Goal: Information Seeking & Learning: Compare options

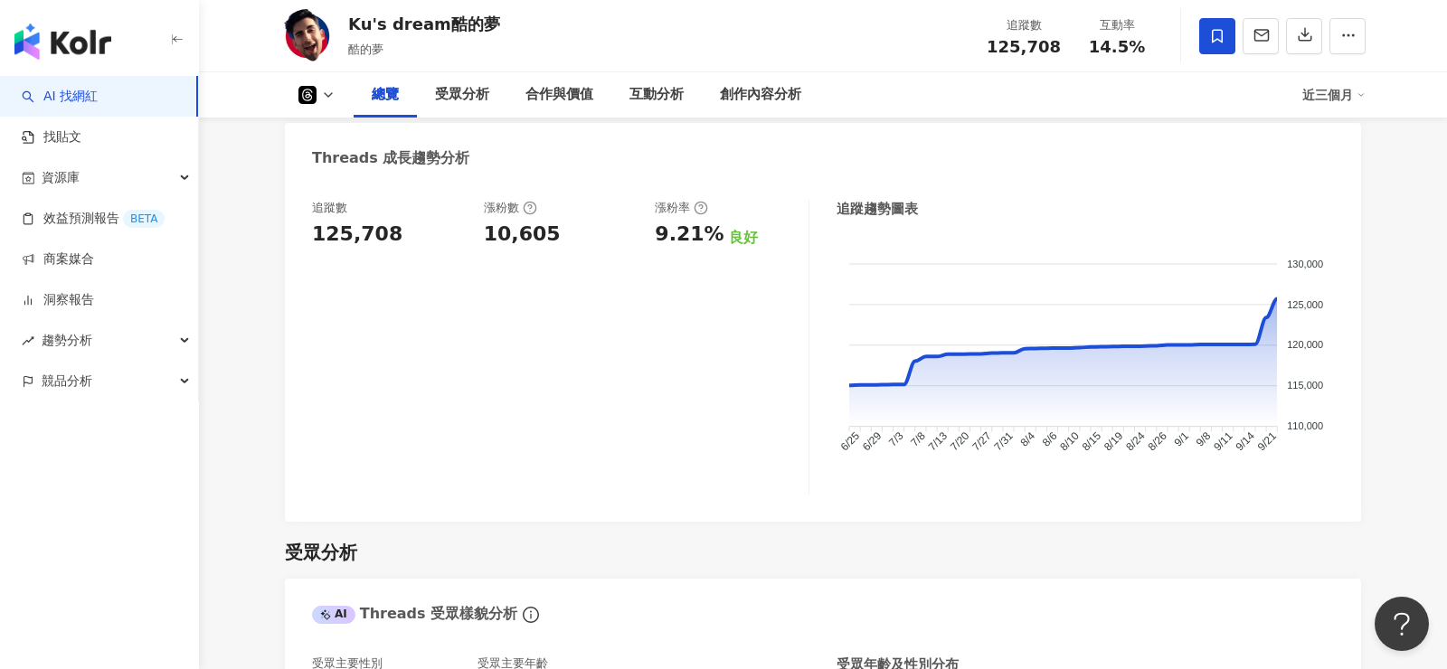
scroll to position [995, 0]
click at [308, 76] on div "總覽 受眾分析 合作與價值 互動分析 創作內容分析 近三個月" at bounding box center [823, 94] width 1086 height 45
click at [311, 108] on div "總覽 受眾分析 合作與價值 互動分析 創作內容分析 近三個月" at bounding box center [823, 94] width 1086 height 45
click at [330, 91] on icon at bounding box center [328, 95] width 14 height 14
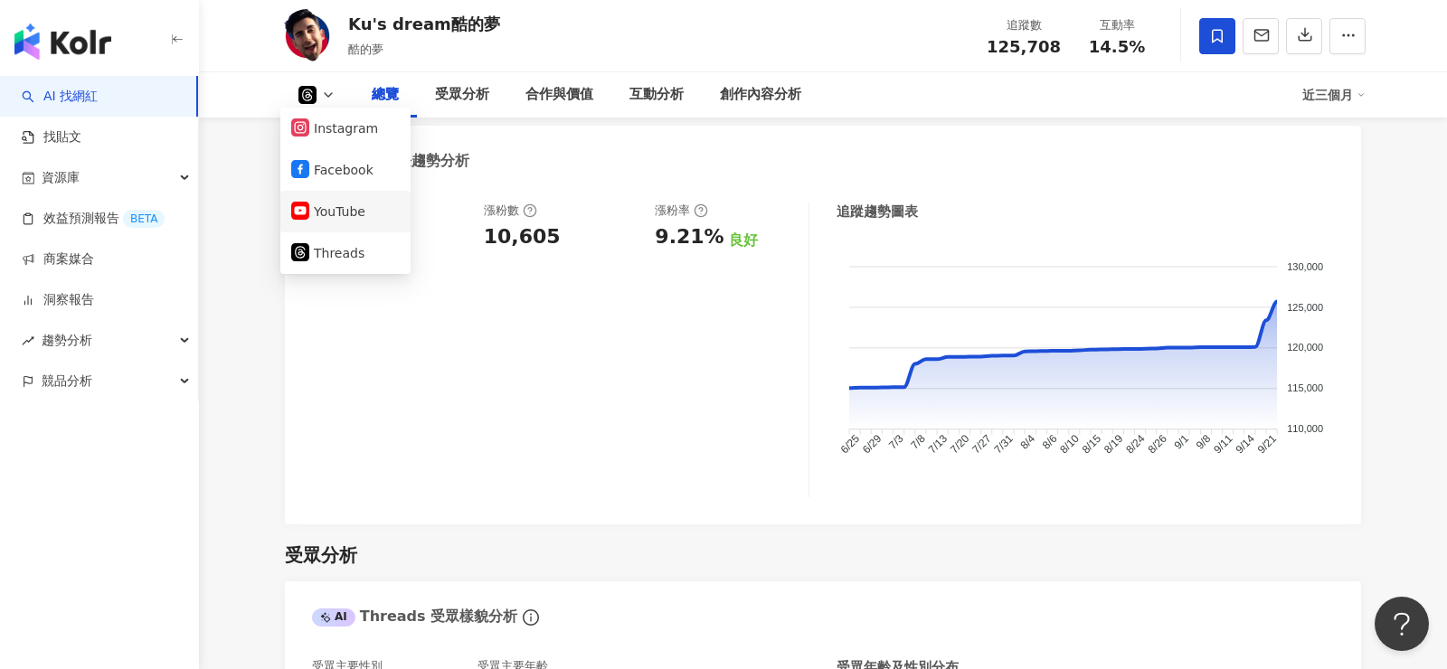
click at [355, 212] on button "YouTube" at bounding box center [345, 211] width 109 height 25
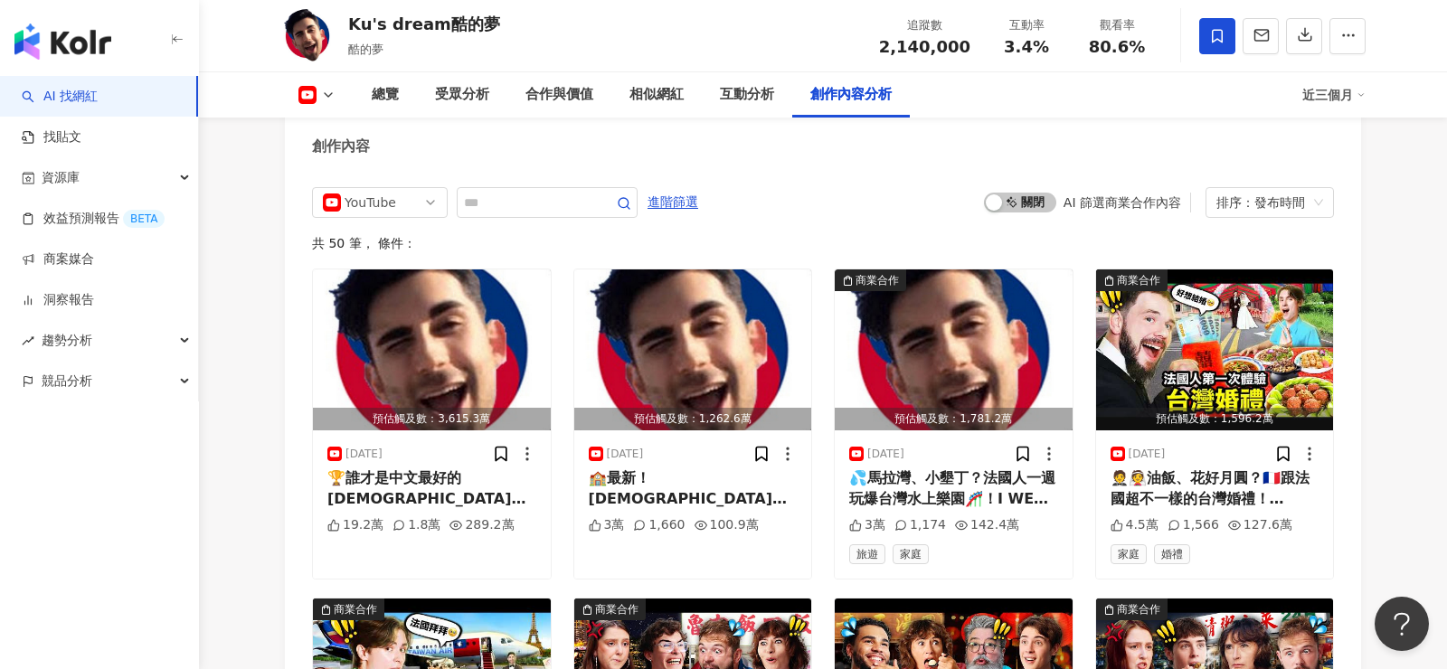
scroll to position [5042, 0]
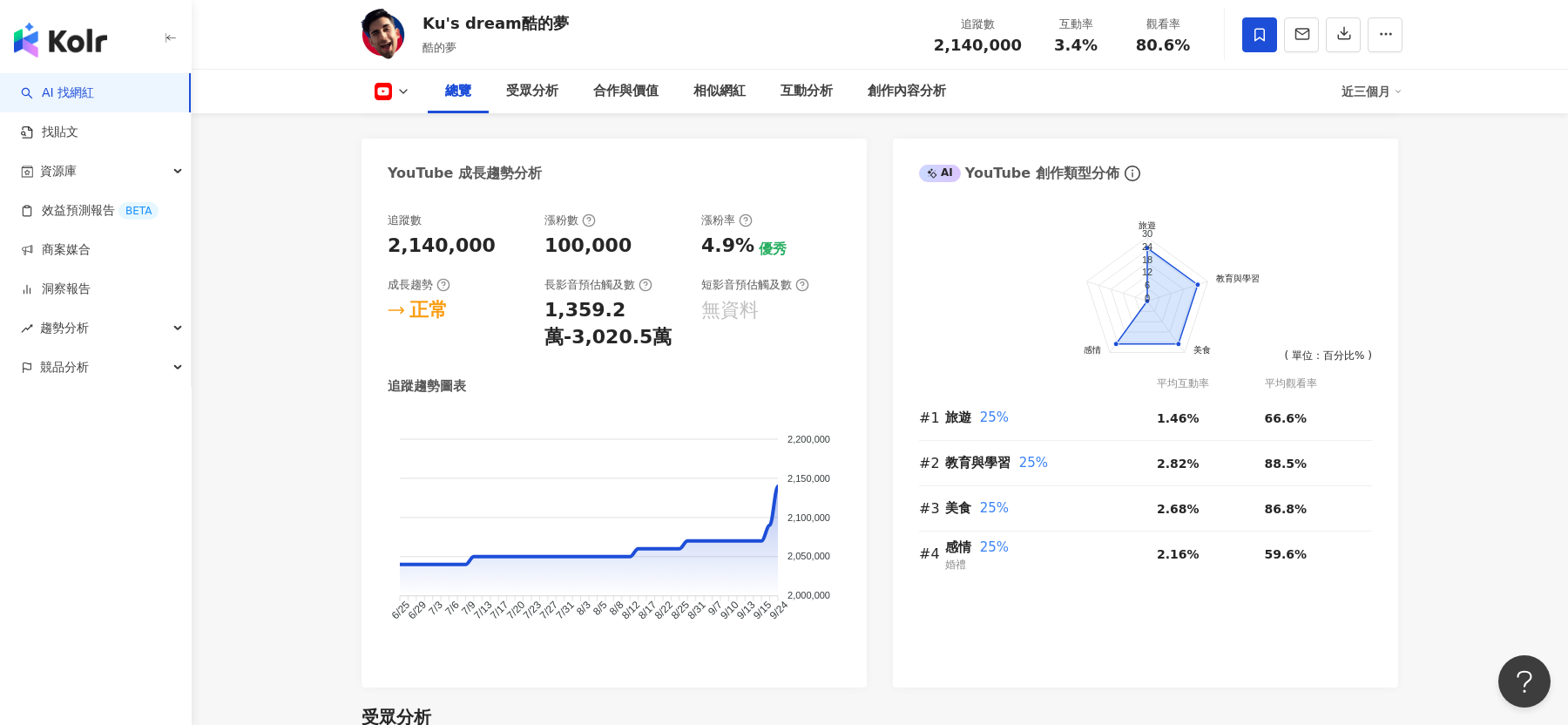
scroll to position [0, 0]
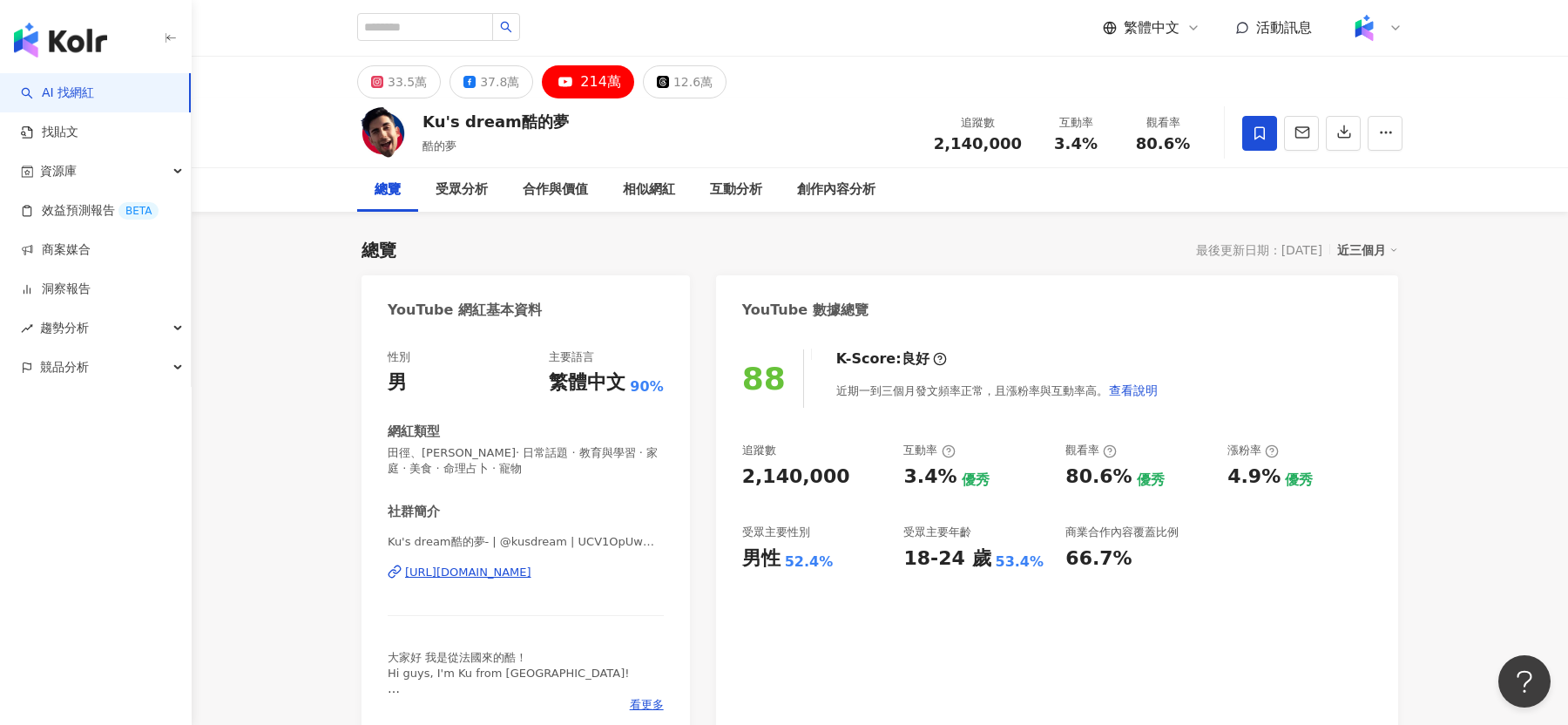
click at [307, 159] on div "Ku's dream酷的夢 酷的夢 追蹤數 2,140,000 互動率 3.4% 觀看率 80.6%" at bounding box center [879, 133] width 1376 height 69
click at [306, 203] on div "總覽 受眾分析 合作與價值 相似網紅 互動分析 創作內容分析" at bounding box center [879, 190] width 1376 height 43
click at [707, 43] on div "繁體中文 活動訊息" at bounding box center [880, 28] width 1046 height 56
click at [90, 327] on div "趨勢分析" at bounding box center [95, 327] width 191 height 39
click at [109, 367] on link "Hashtag 排行" at bounding box center [81, 368] width 79 height 17
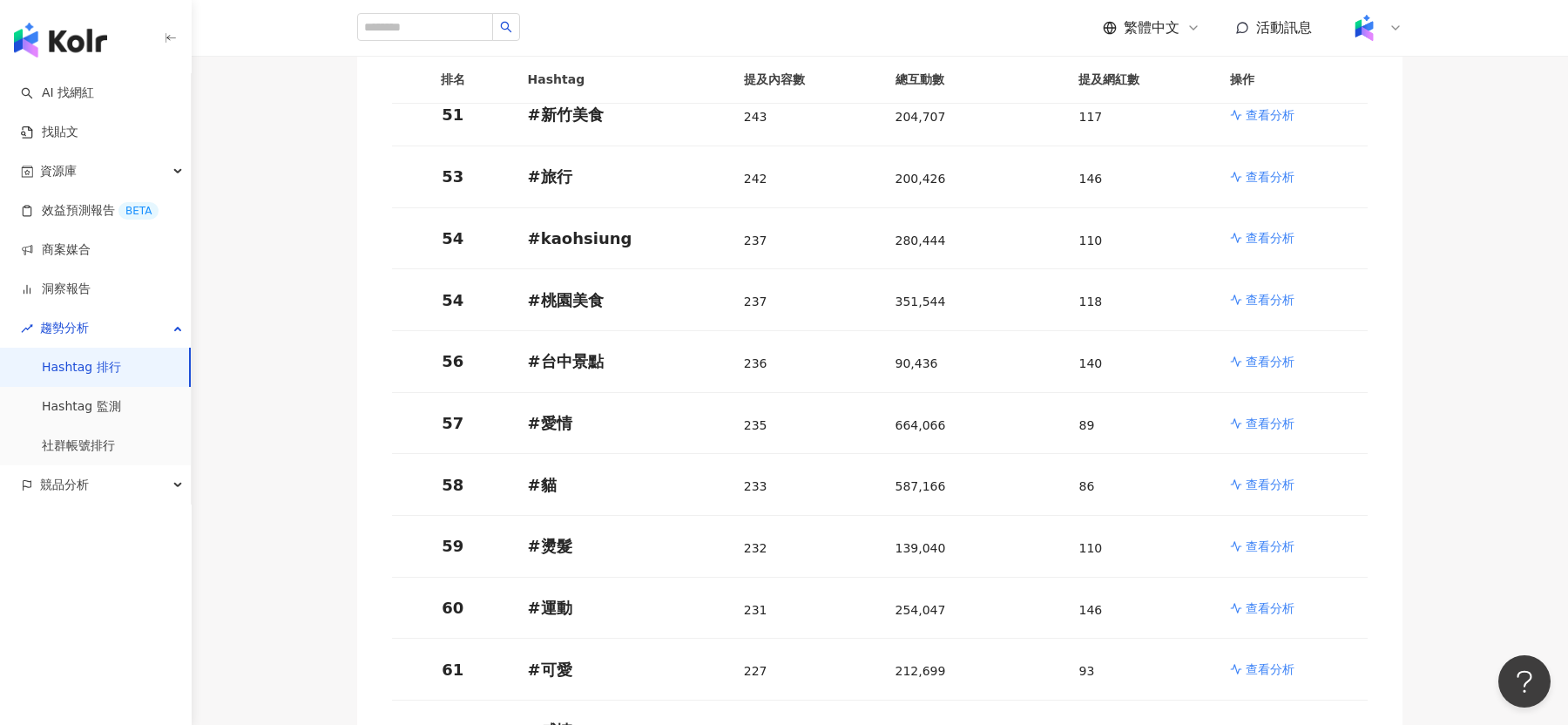
scroll to position [3529, 0]
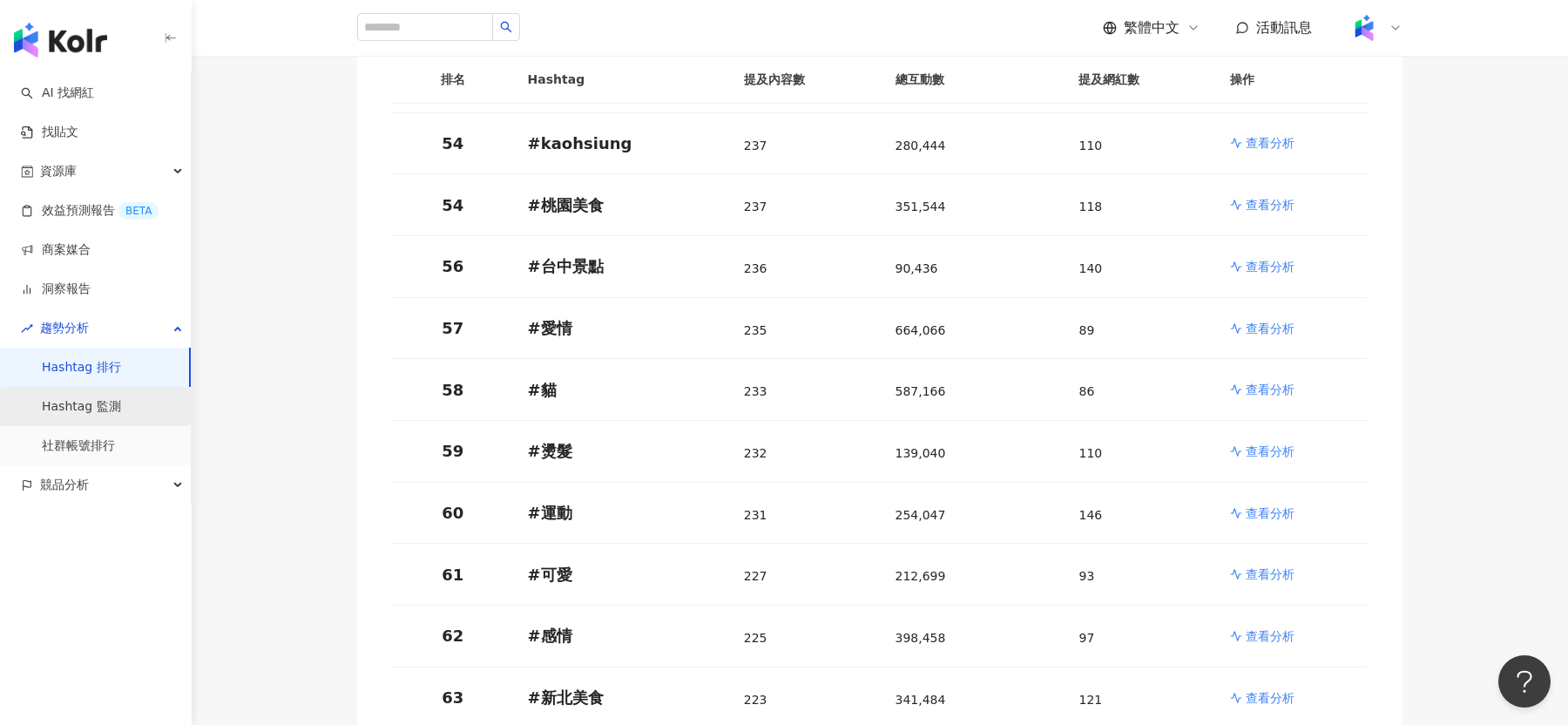
click at [121, 415] on link "Hashtag 監測" at bounding box center [81, 406] width 79 height 17
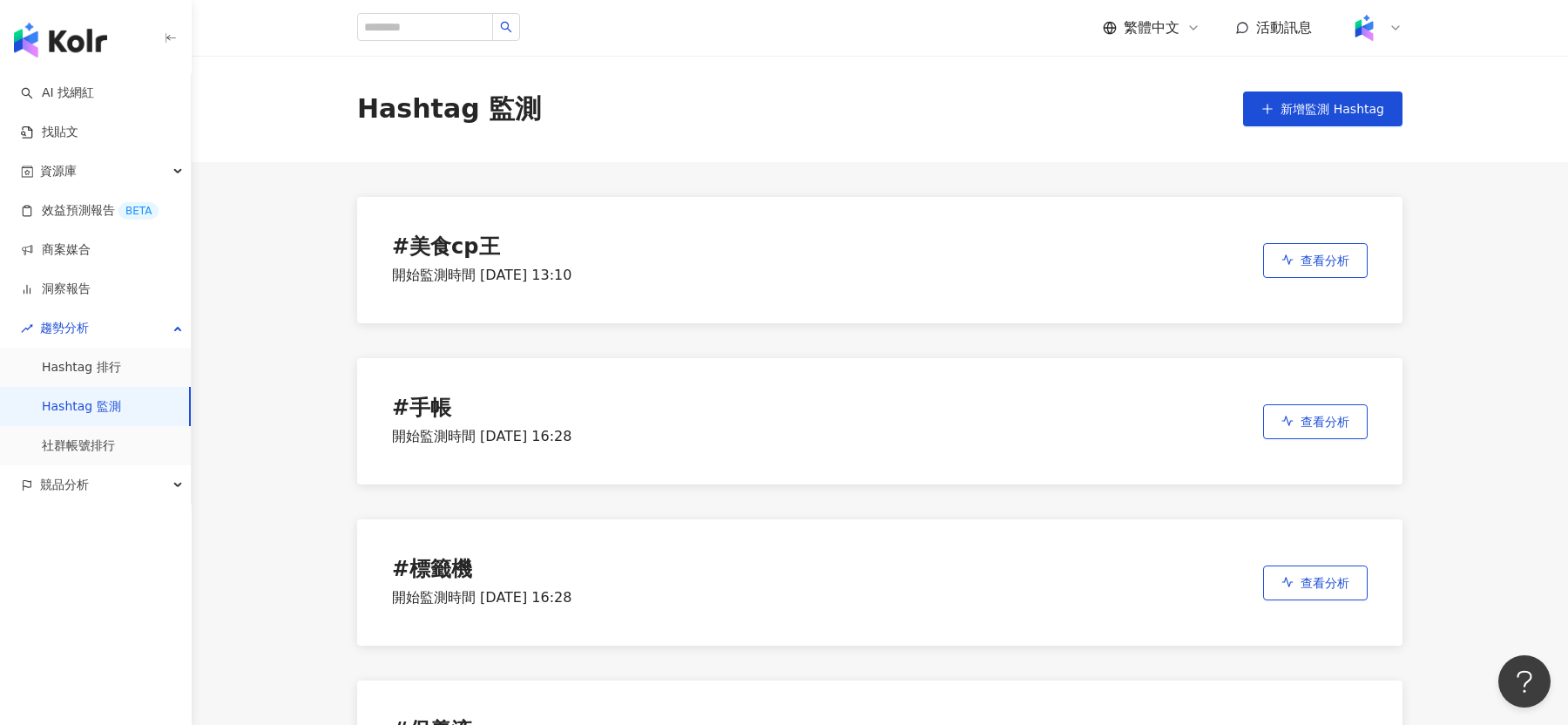
click at [1128, 294] on div "# 美食cp王 開始監測時間 [DATE] 13:10 查看分析" at bounding box center [880, 259] width 1046 height 126
click at [1329, 260] on span "查看分析" at bounding box center [1325, 260] width 49 height 13
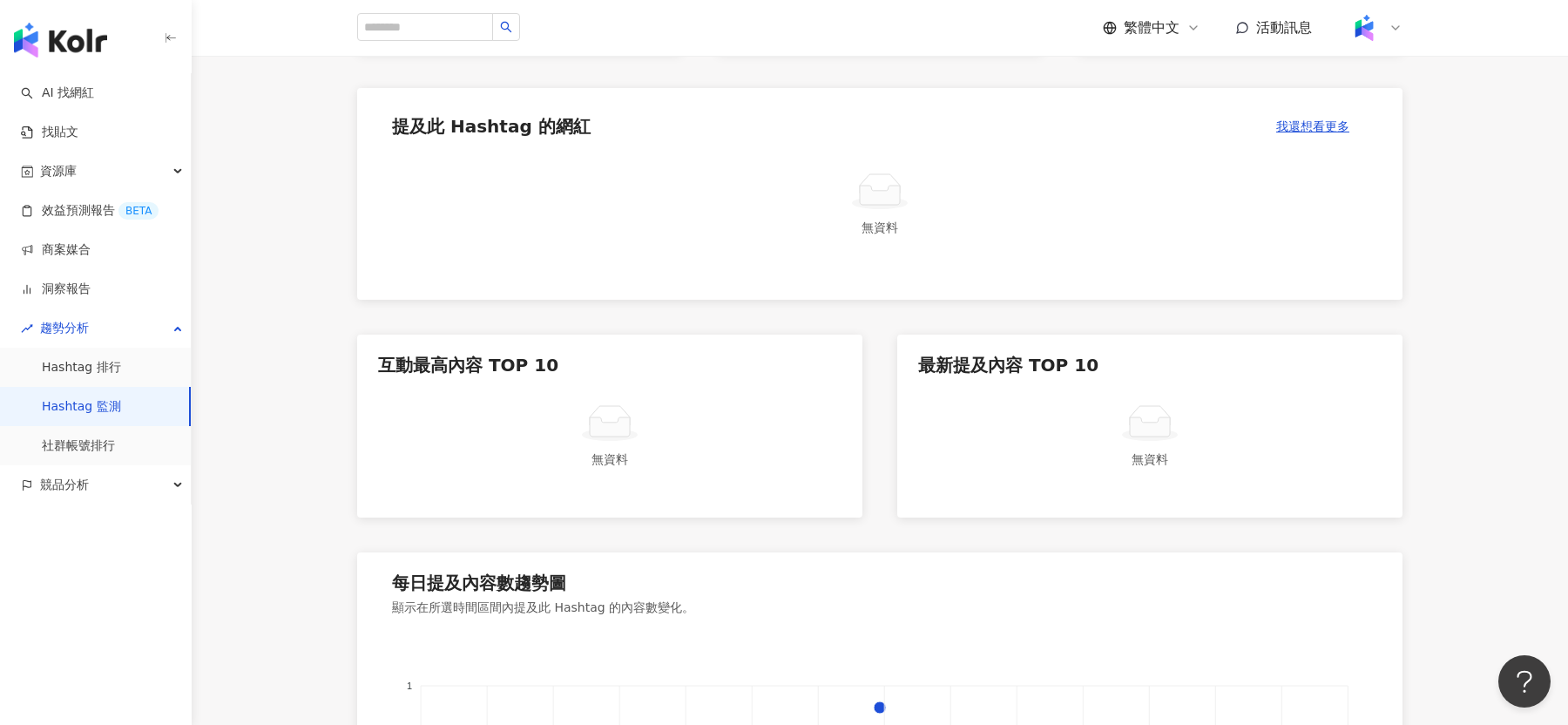
scroll to position [609, 0]
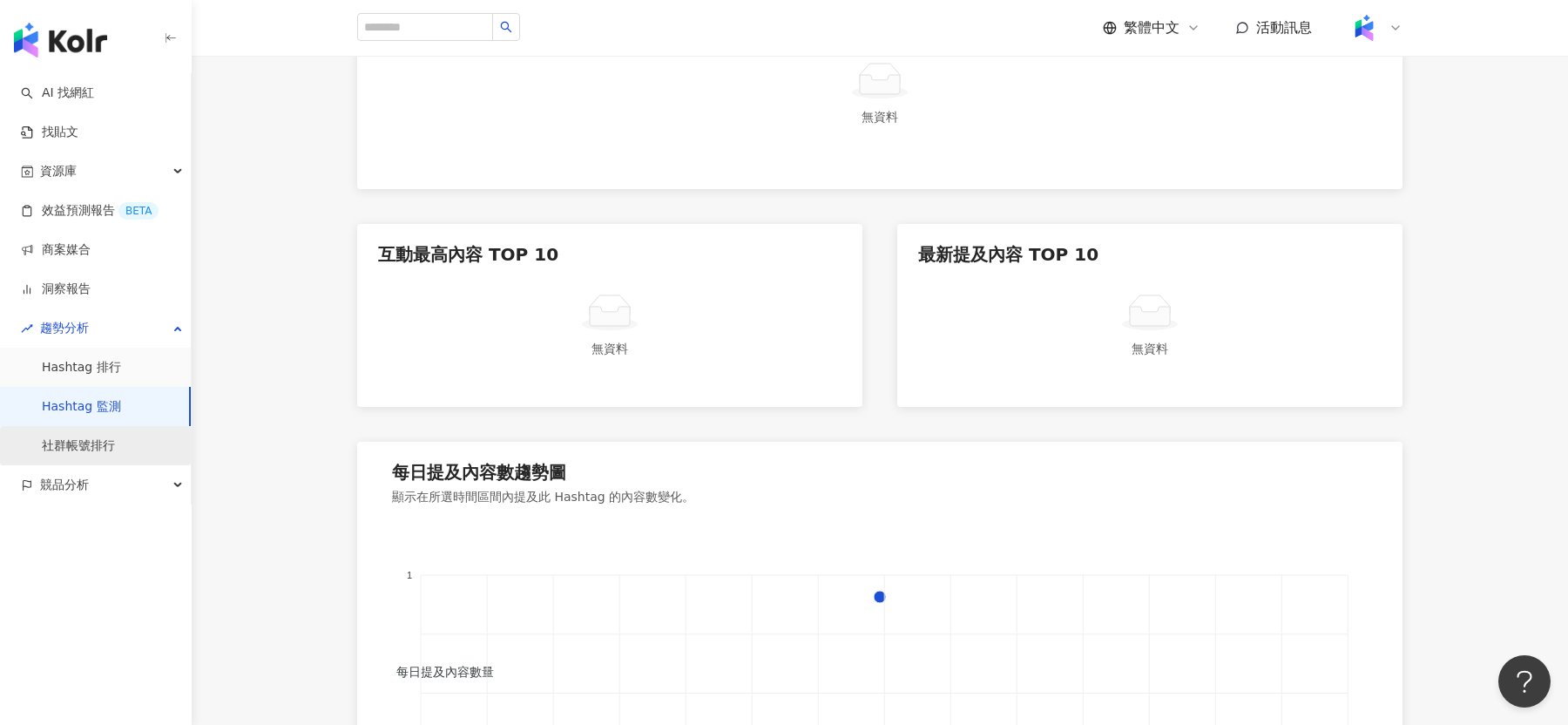
click at [104, 445] on link "社群帳號排行" at bounding box center [78, 446] width 73 height 17
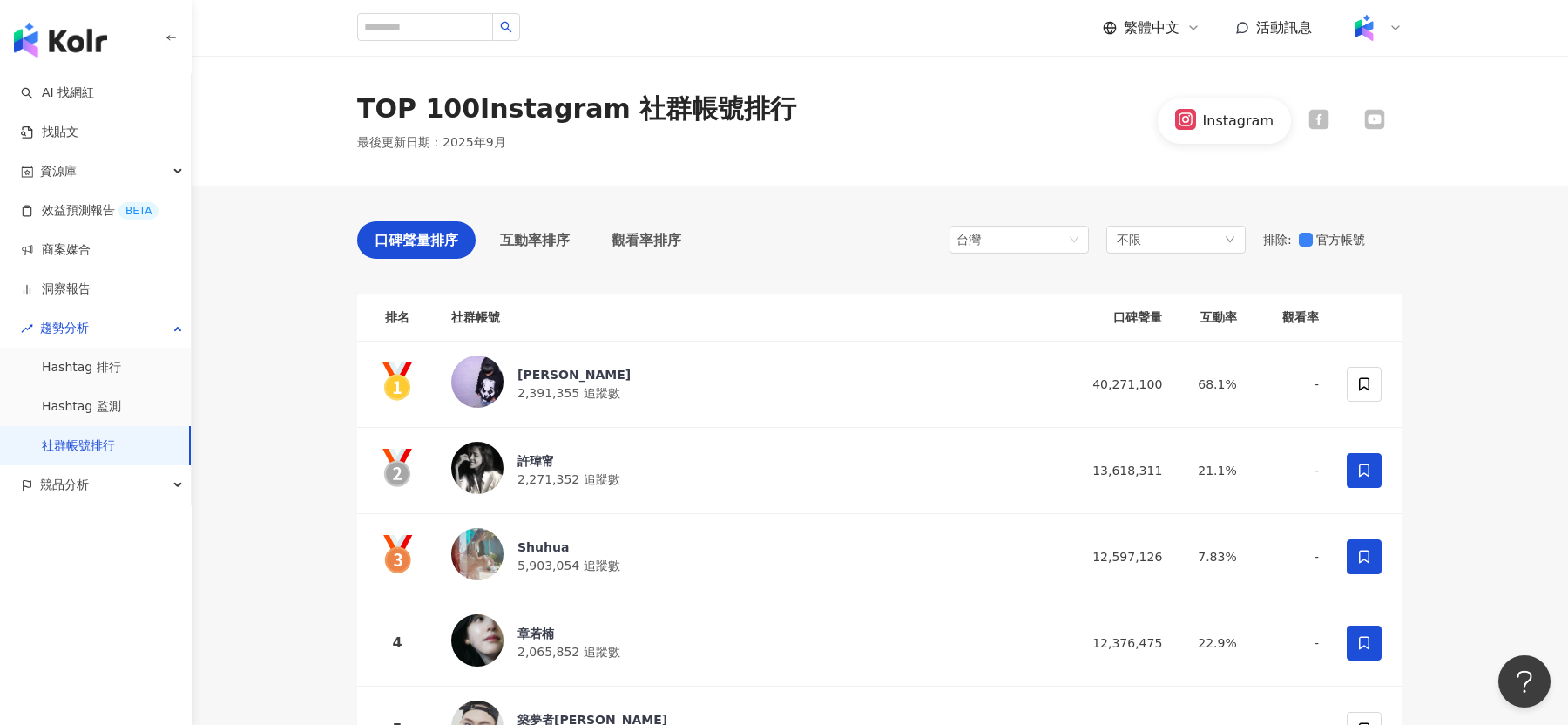
click at [118, 504] on ul "AI 找網紅 找貼文 資源庫 效益預測報告 BETA 商案媒合 洞察報告 趨勢分析 Hashtag 排行 Hashtag 監測 社群帳號排行 競品分析" at bounding box center [95, 289] width 192 height 431
click at [124, 483] on div "競品分析" at bounding box center [95, 484] width 191 height 39
click at [113, 529] on link "品牌帳號分析" at bounding box center [78, 525] width 73 height 17
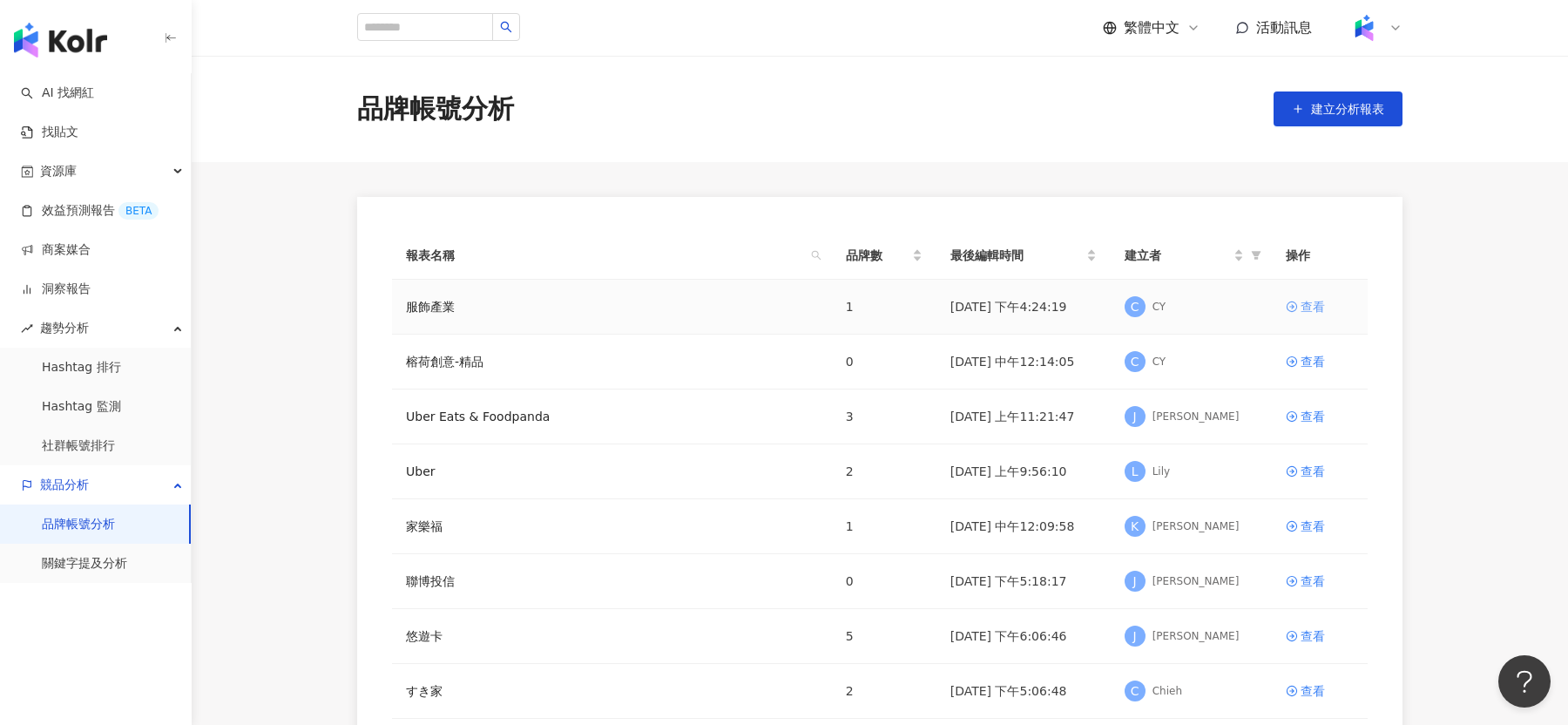
click at [1307, 314] on div "查看" at bounding box center [1313, 306] width 24 height 19
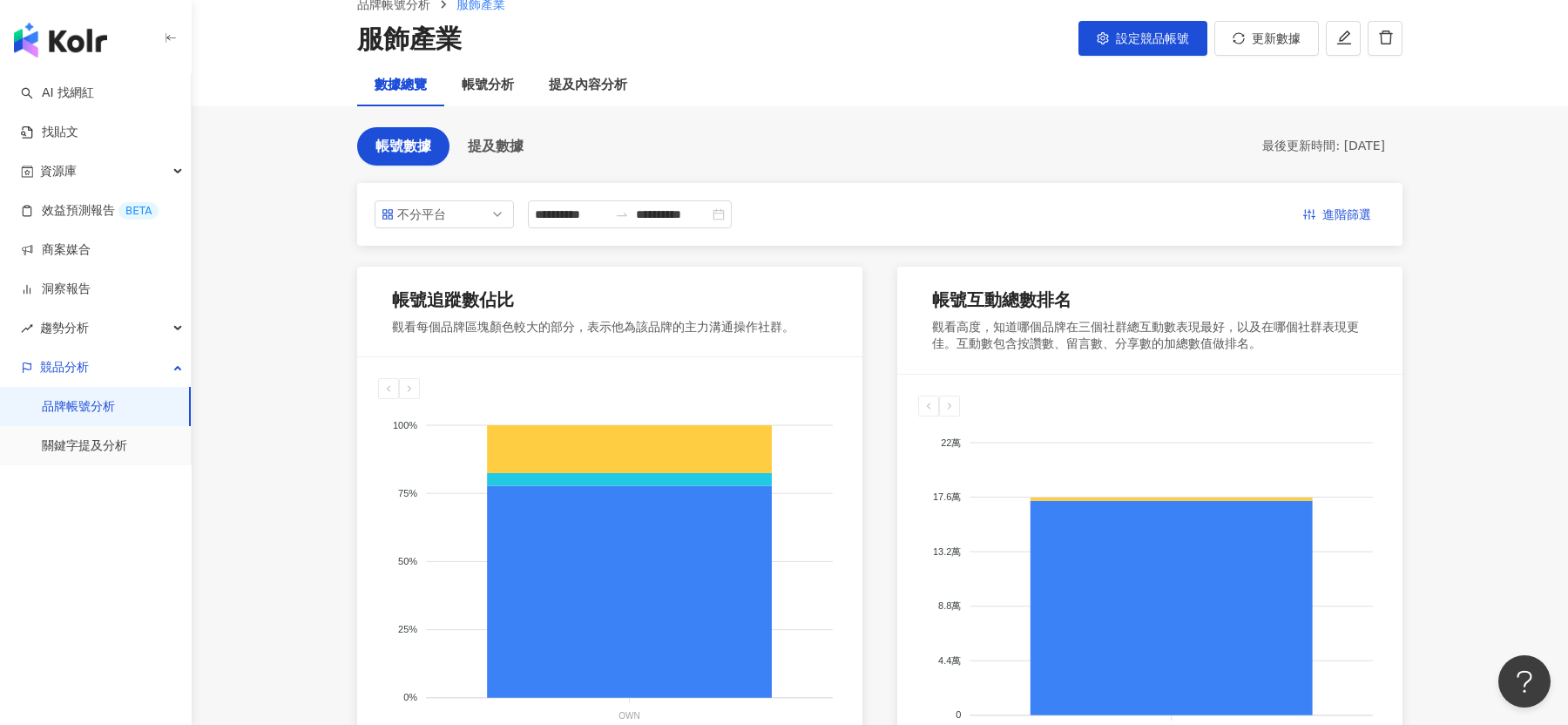
scroll to position [70, 0]
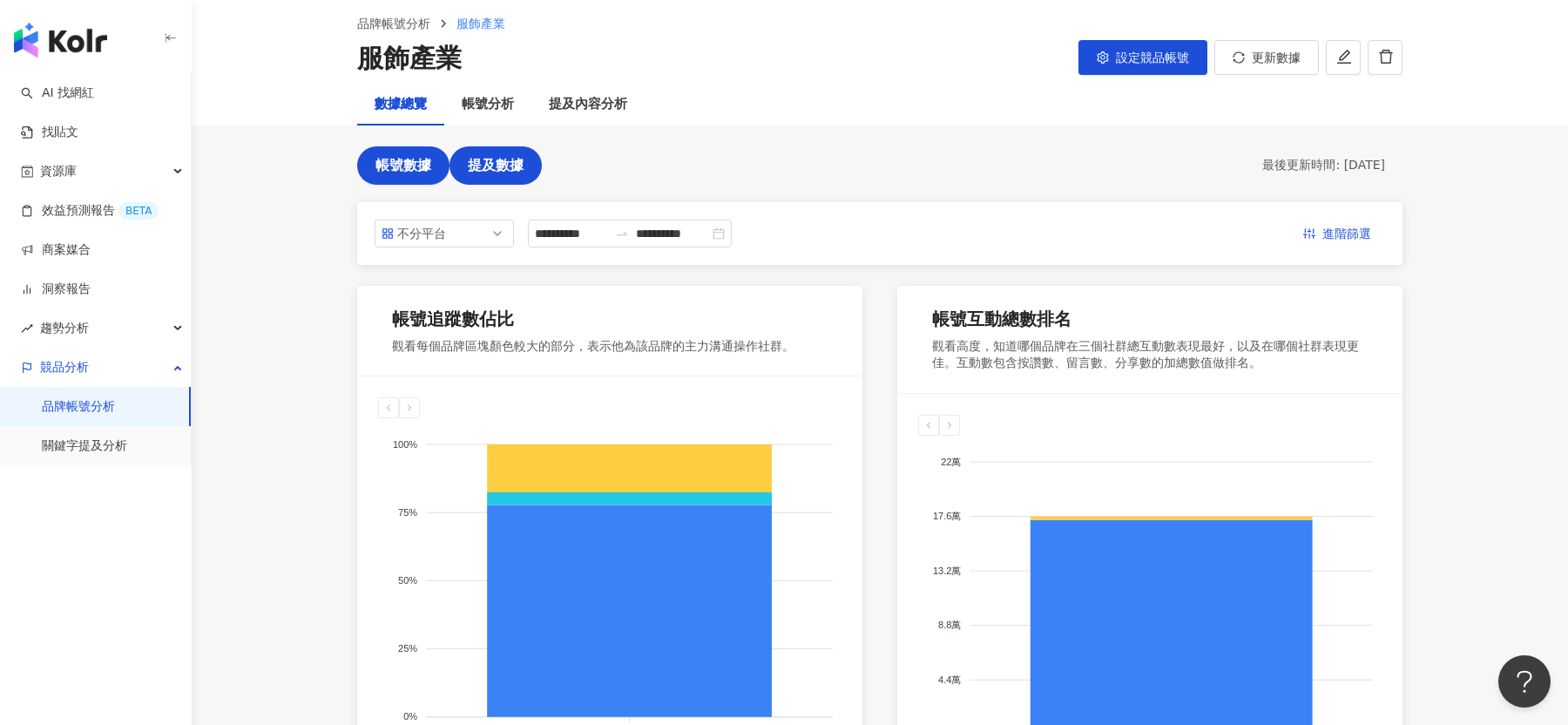
click at [516, 167] on span "提及數據" at bounding box center [496, 166] width 56 height 15
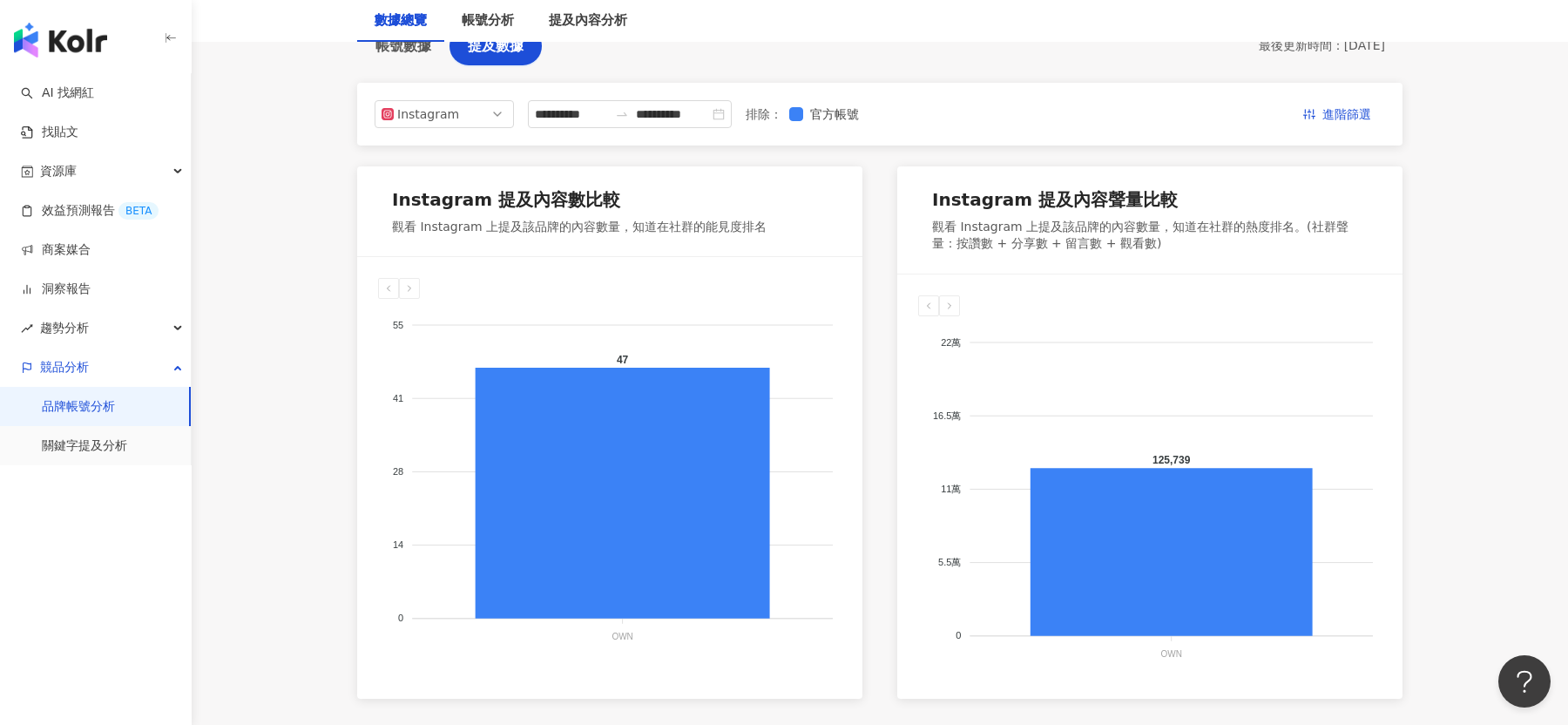
scroll to position [207, 0]
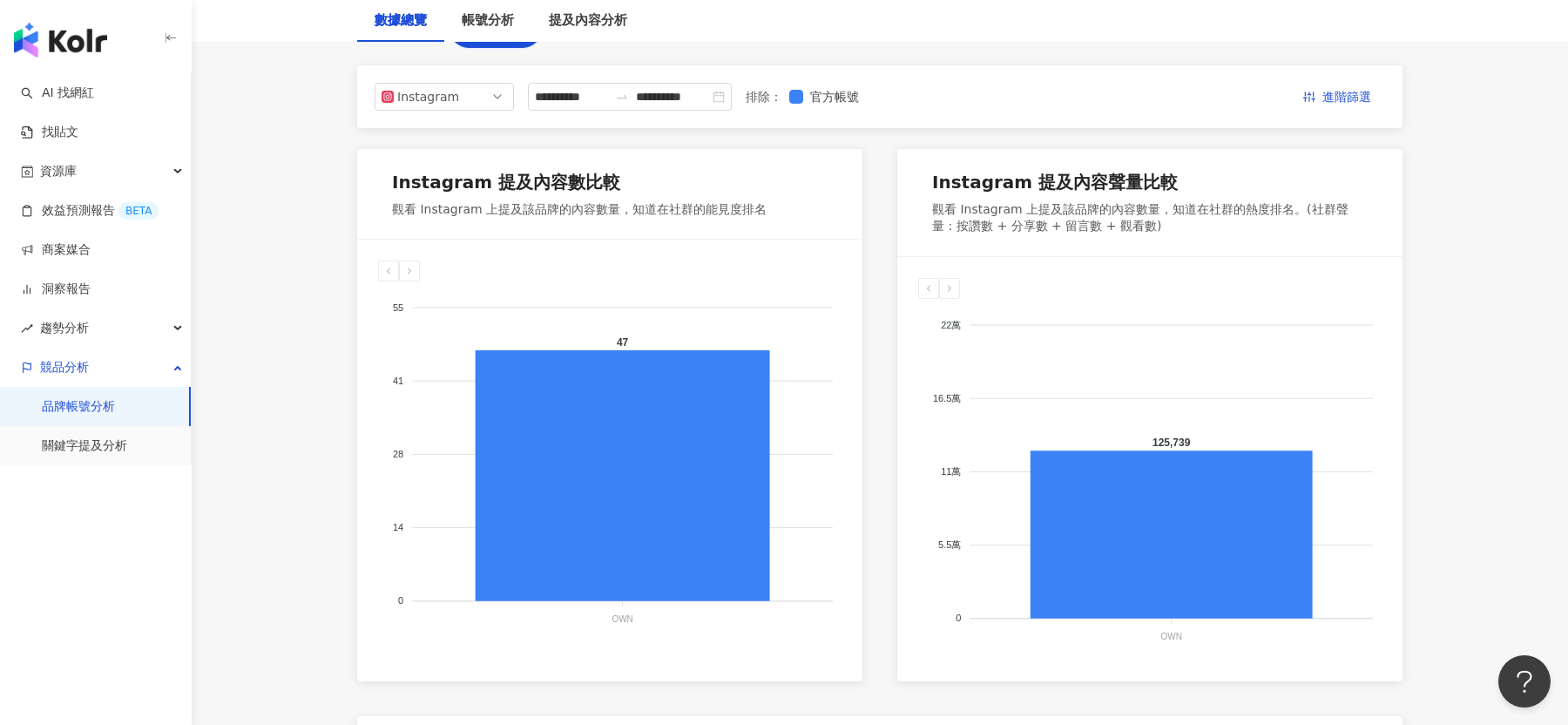
click at [1394, 344] on main "**********" at bounding box center [879, 416] width 1376 height 1135
click at [1394, 380] on main "**********" at bounding box center [879, 416] width 1376 height 1135
click at [94, 370] on div "競品分析" at bounding box center [95, 367] width 191 height 39
click at [93, 416] on link "品牌帳號分析" at bounding box center [78, 406] width 73 height 17
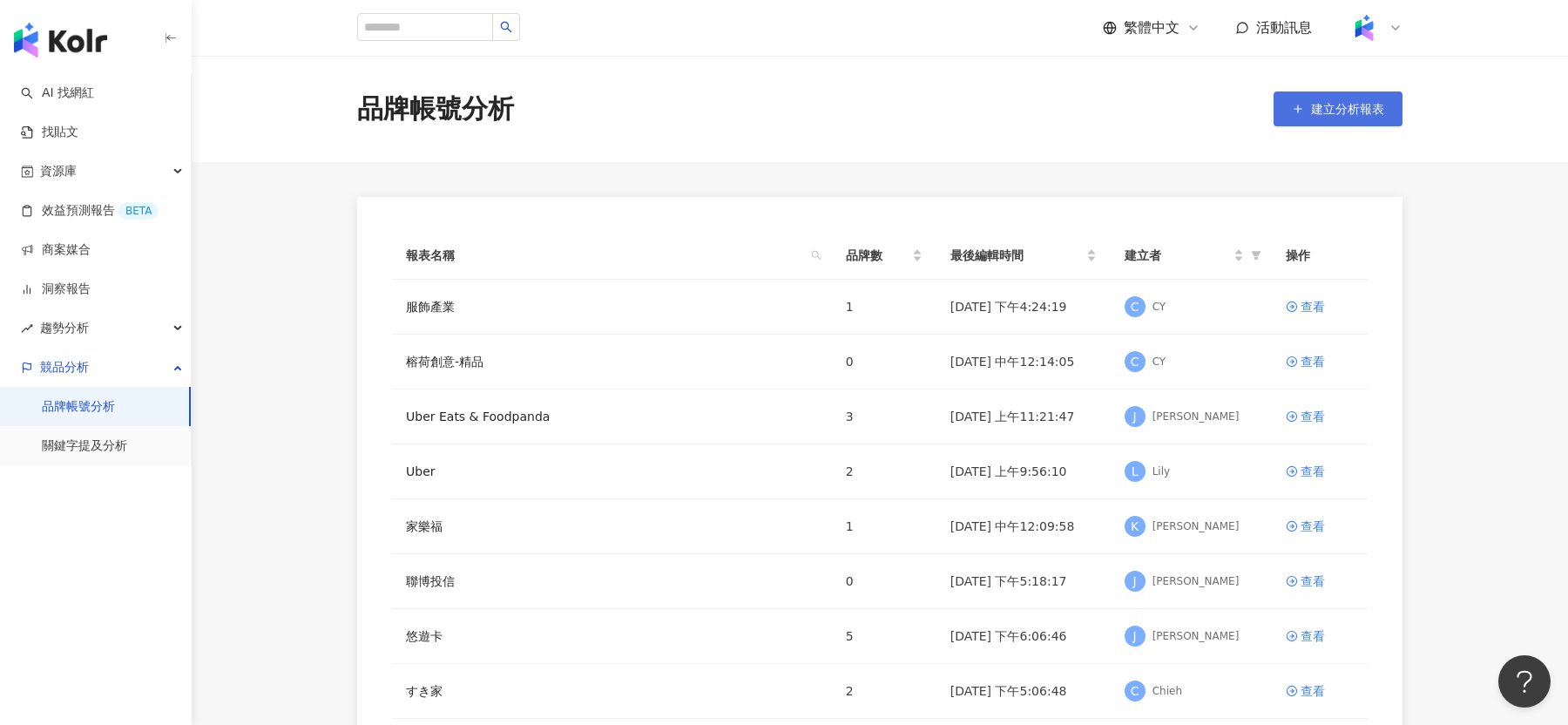
click at [1342, 123] on button "建立分析報表" at bounding box center [1339, 109] width 129 height 35
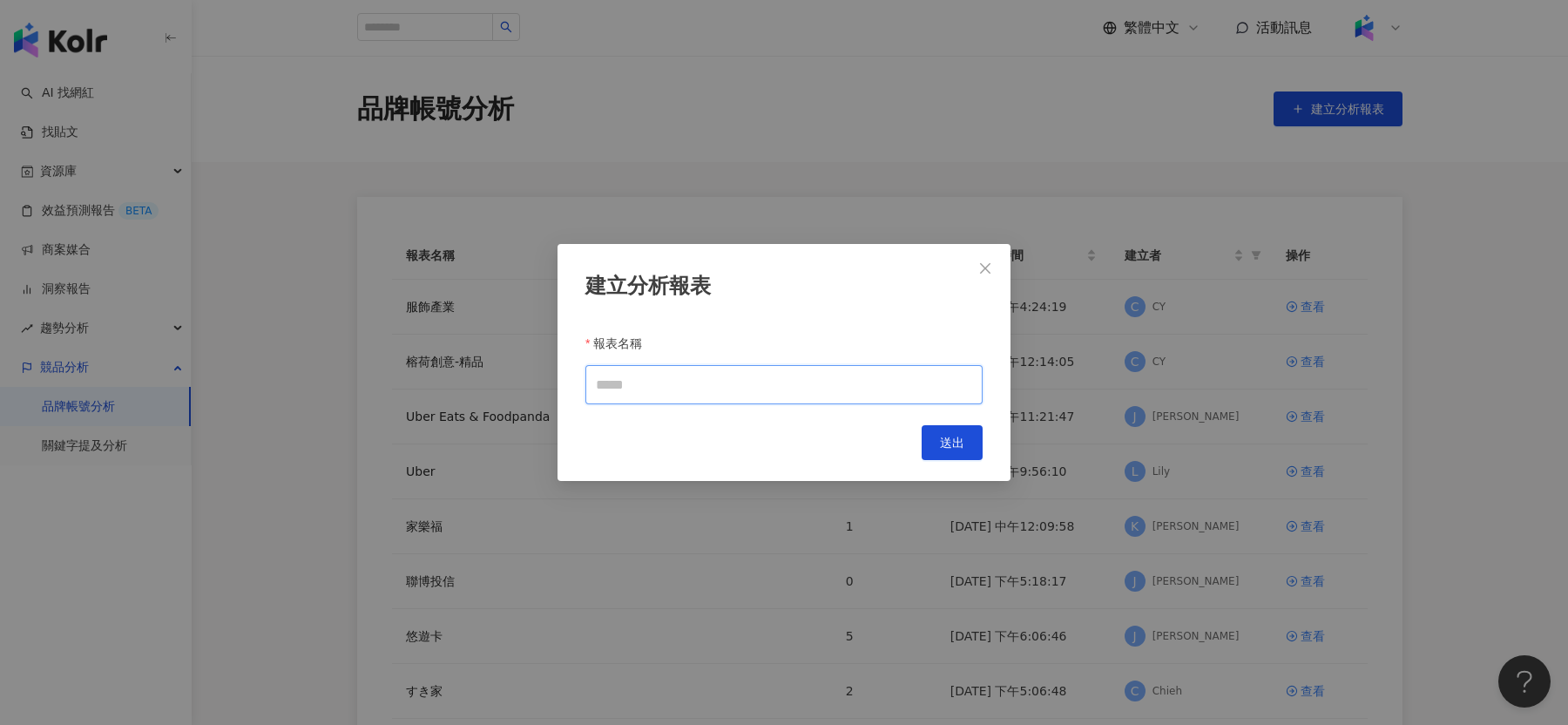
click at [772, 392] on input "報表名稱" at bounding box center [784, 384] width 398 height 39
type input "********"
click at [965, 444] on button "送出" at bounding box center [952, 442] width 61 height 35
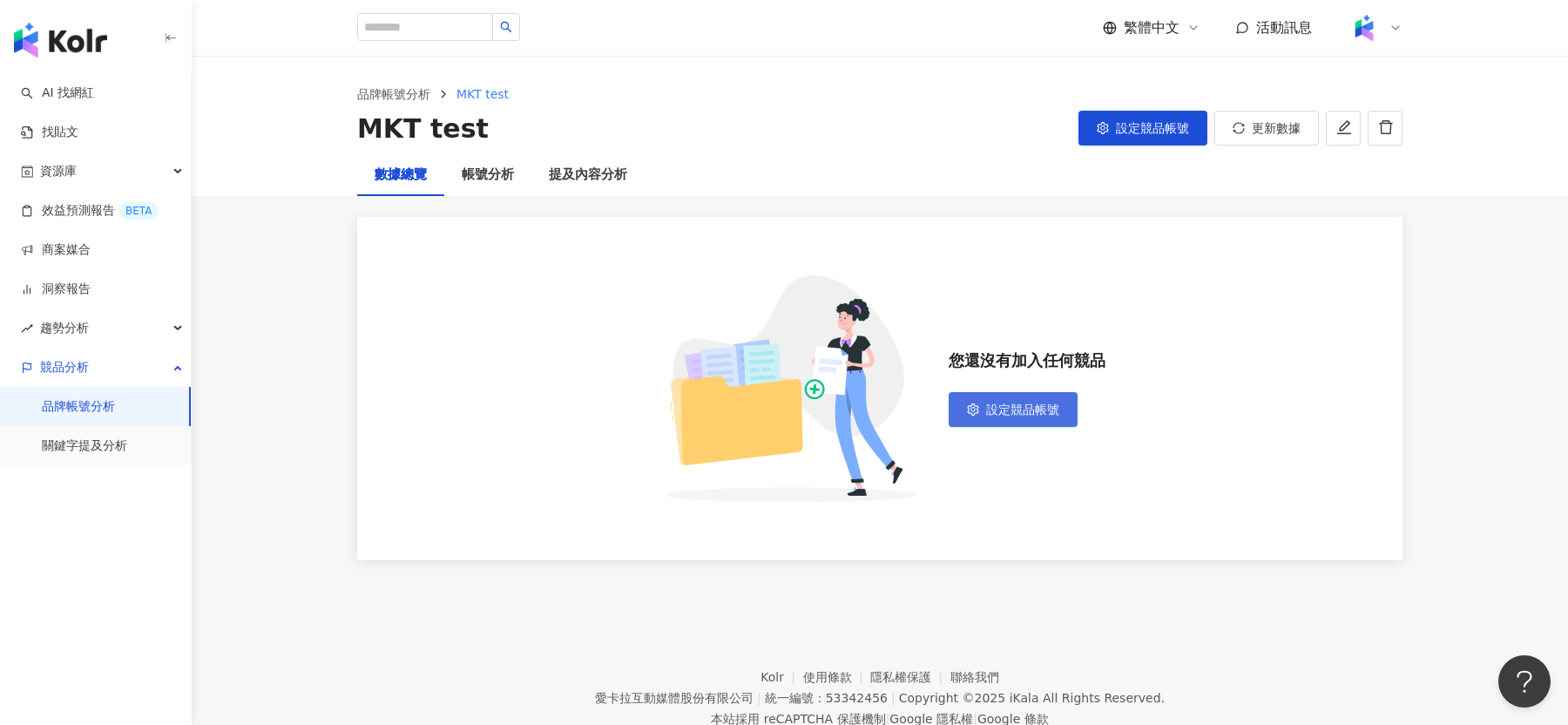
click at [1006, 412] on span "設定競品帳號" at bounding box center [1023, 409] width 73 height 13
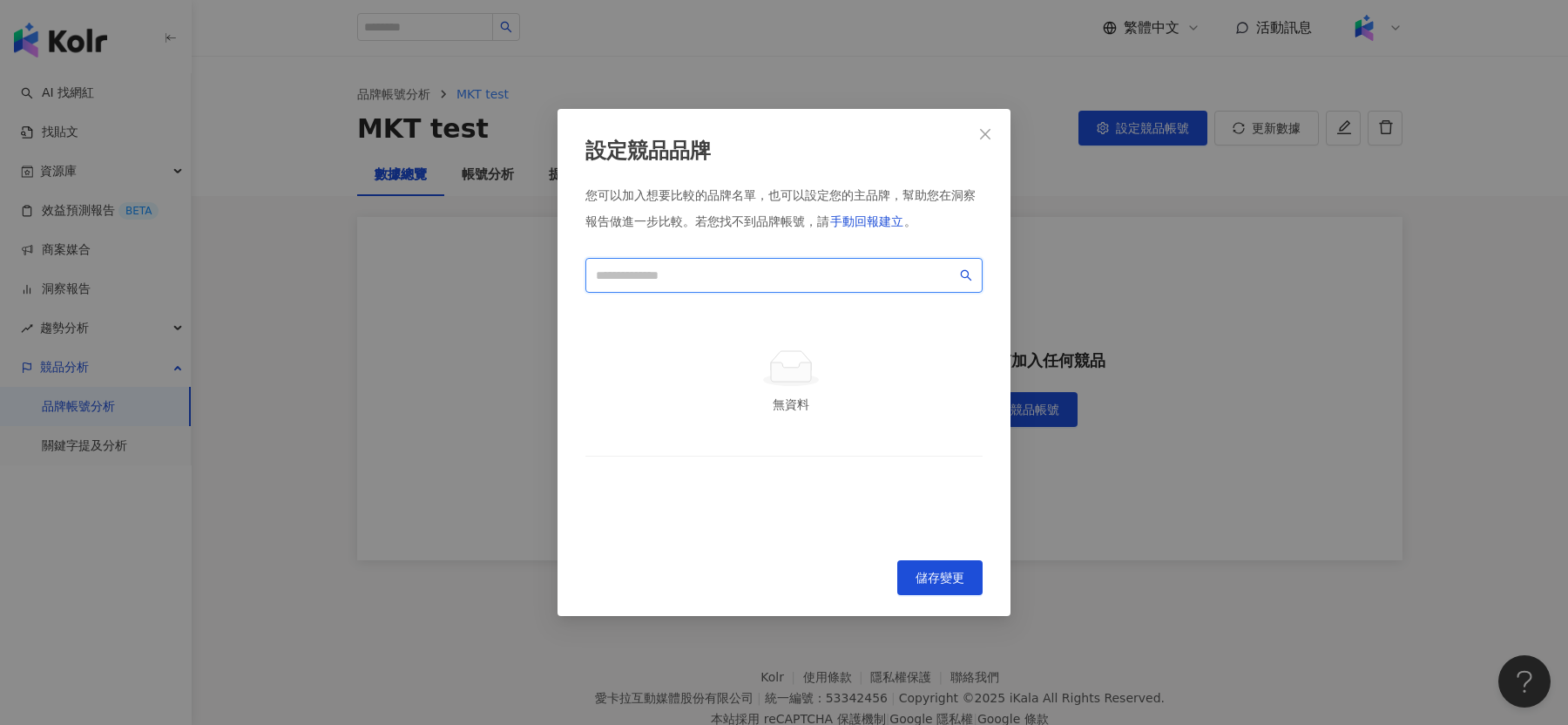
click at [850, 282] on input "search" at bounding box center [776, 275] width 361 height 19
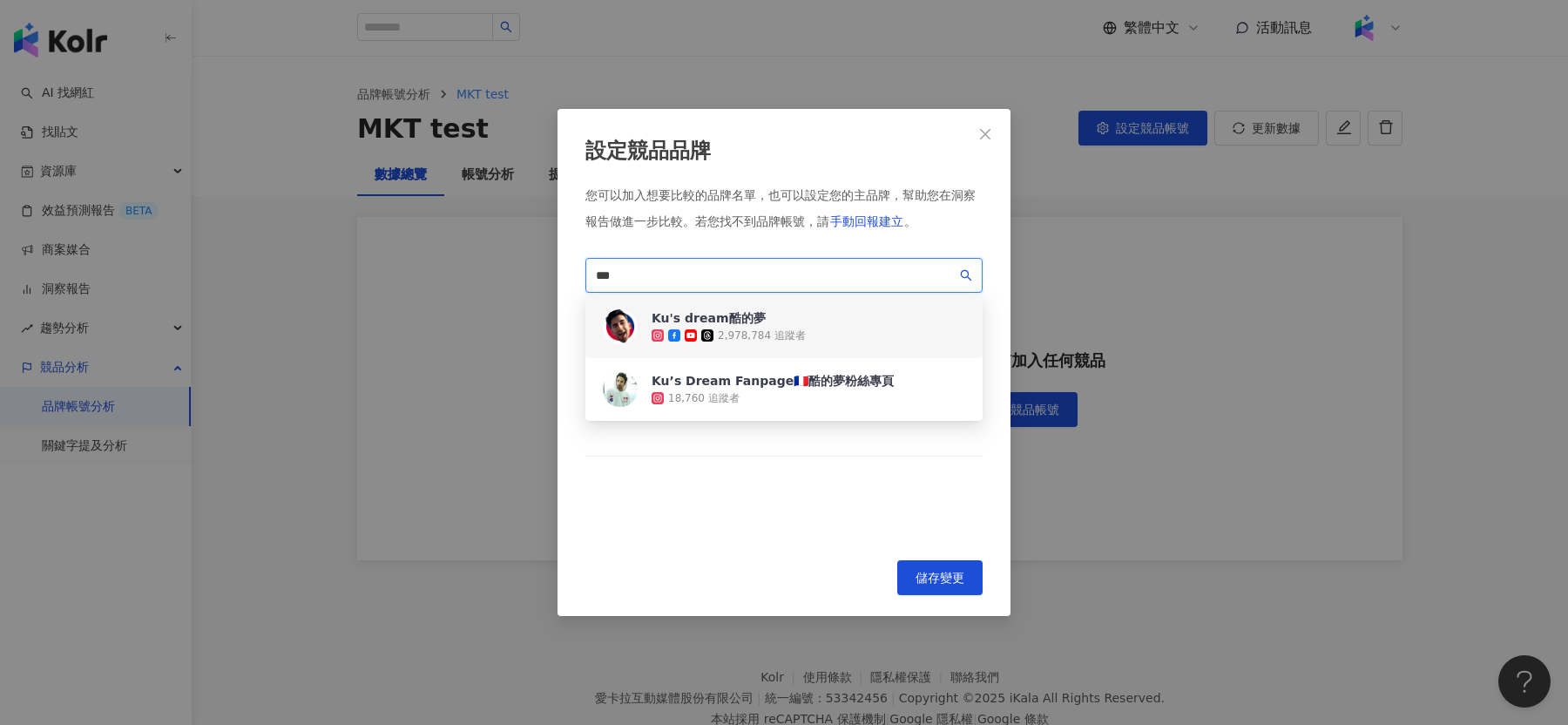
click at [805, 331] on div "Ku's dream酷的夢 2,978,784 追蹤者" at bounding box center [784, 326] width 398 height 63
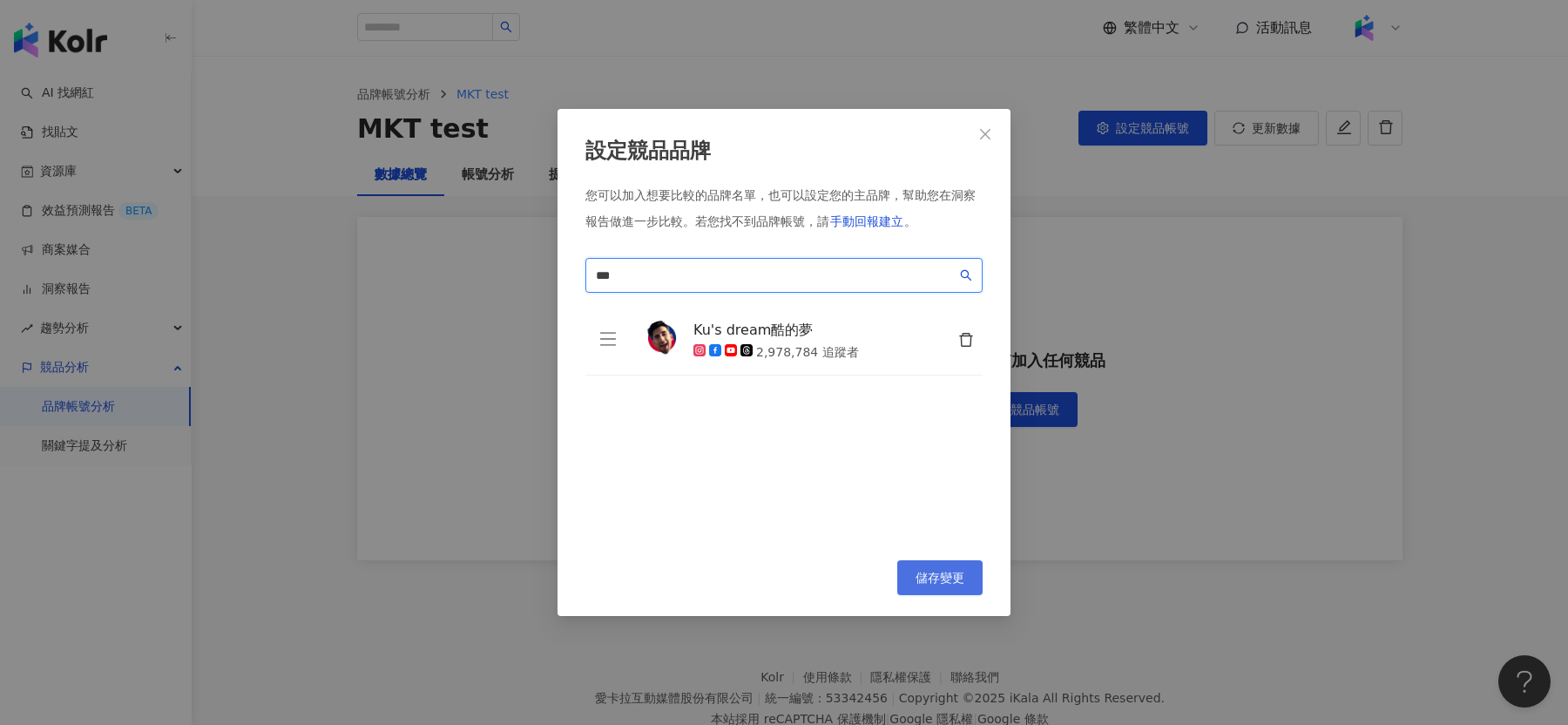
type input "***"
click at [936, 581] on span "儲存變更" at bounding box center [940, 578] width 49 height 13
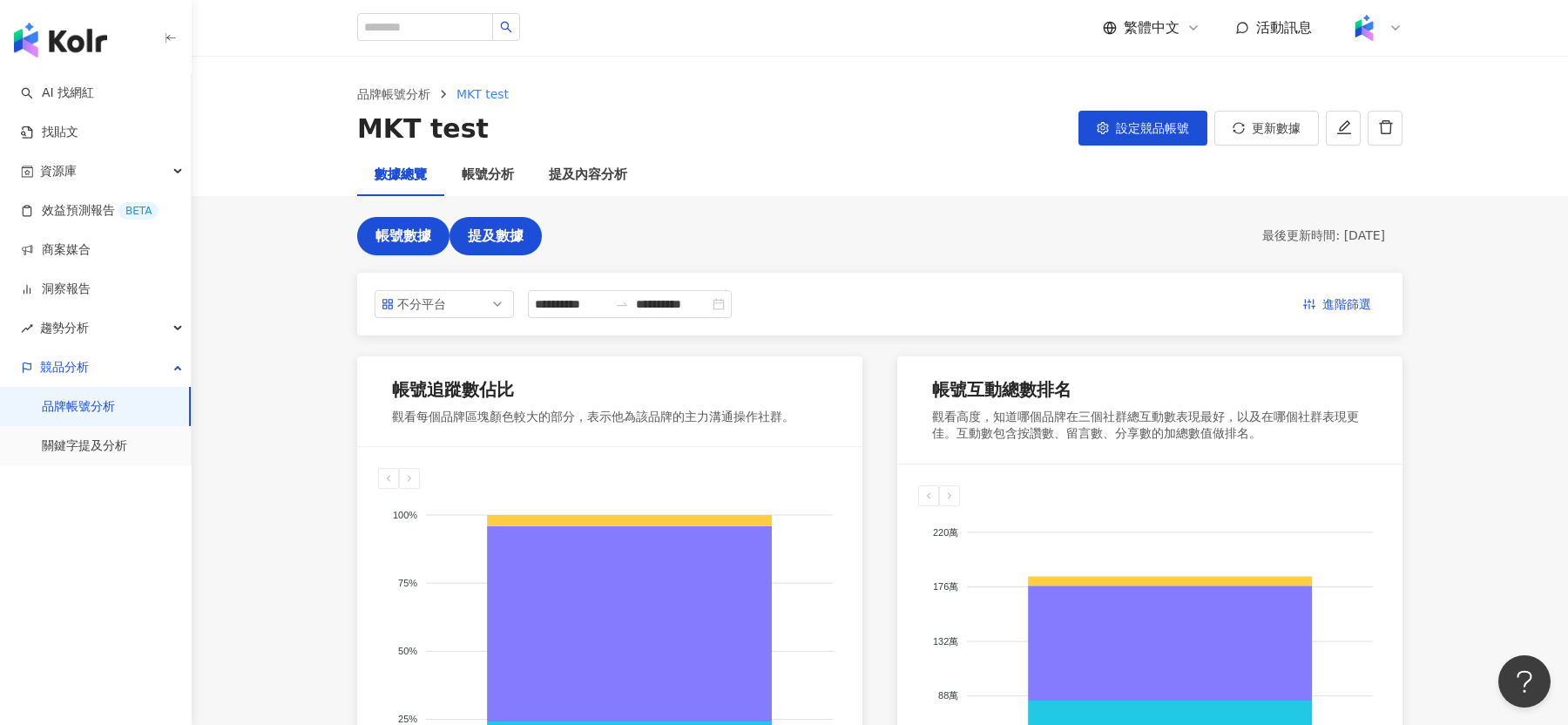
click at [465, 219] on button "提及數據" at bounding box center [496, 236] width 92 height 39
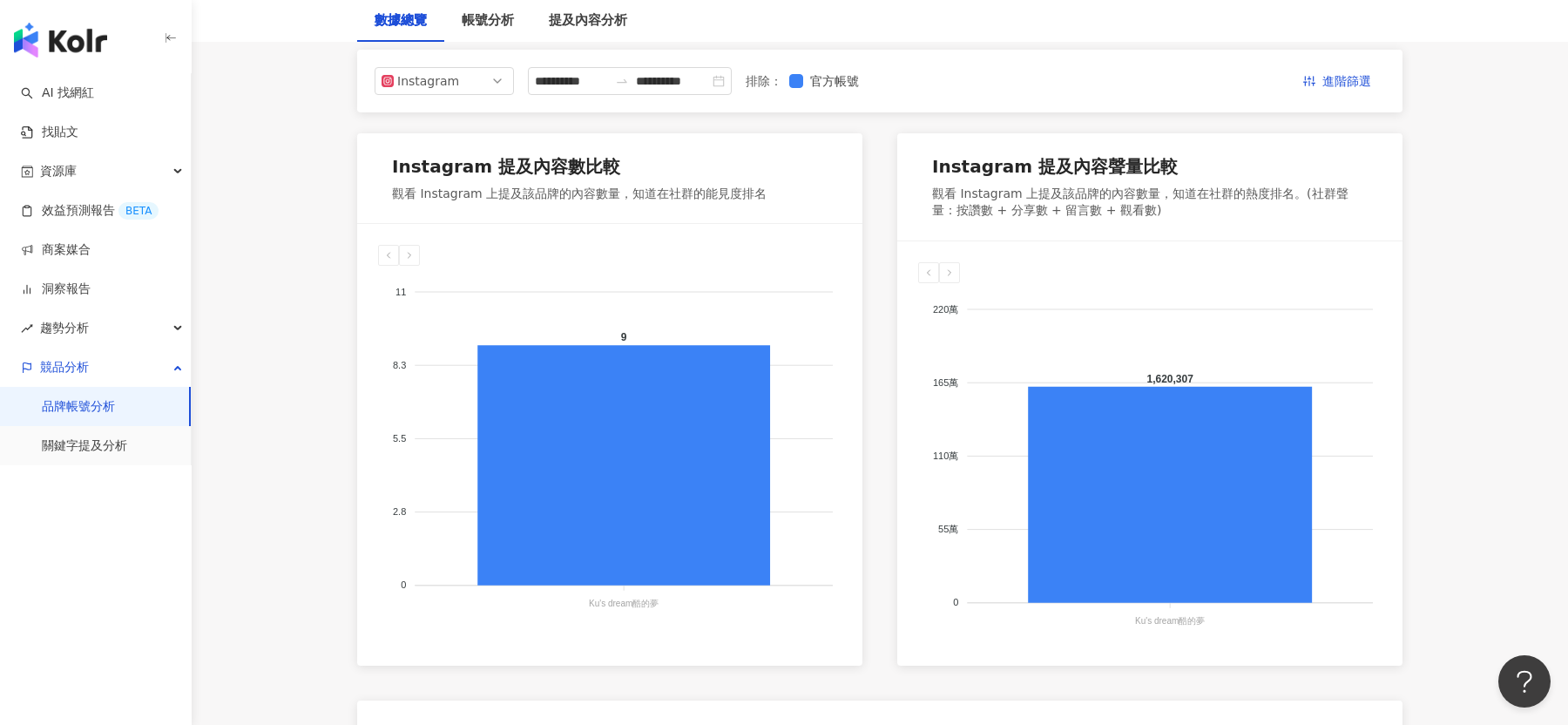
scroll to position [142, 0]
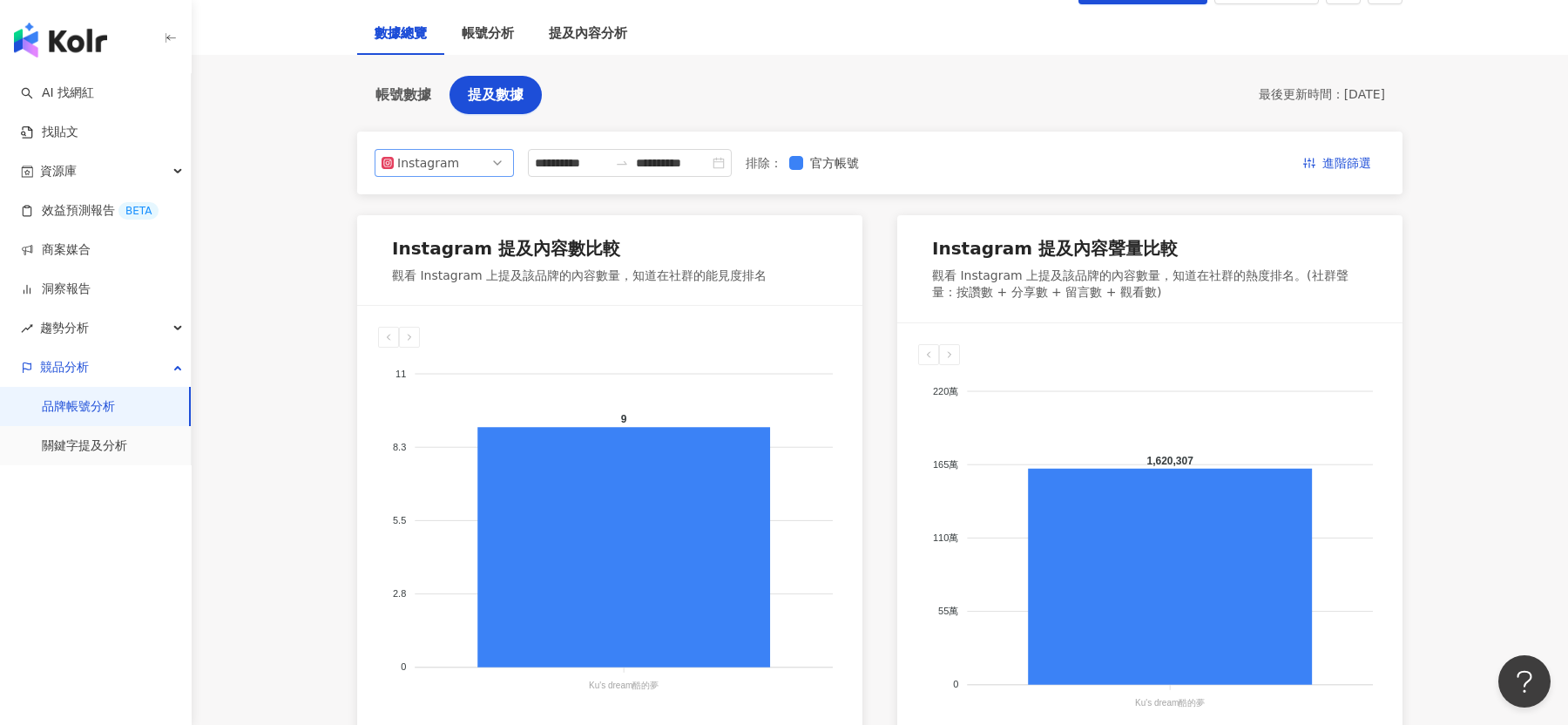
click at [425, 161] on div "Instagram" at bounding box center [426, 163] width 57 height 26
click at [436, 267] on div "YouTube" at bounding box center [432, 262] width 57 height 19
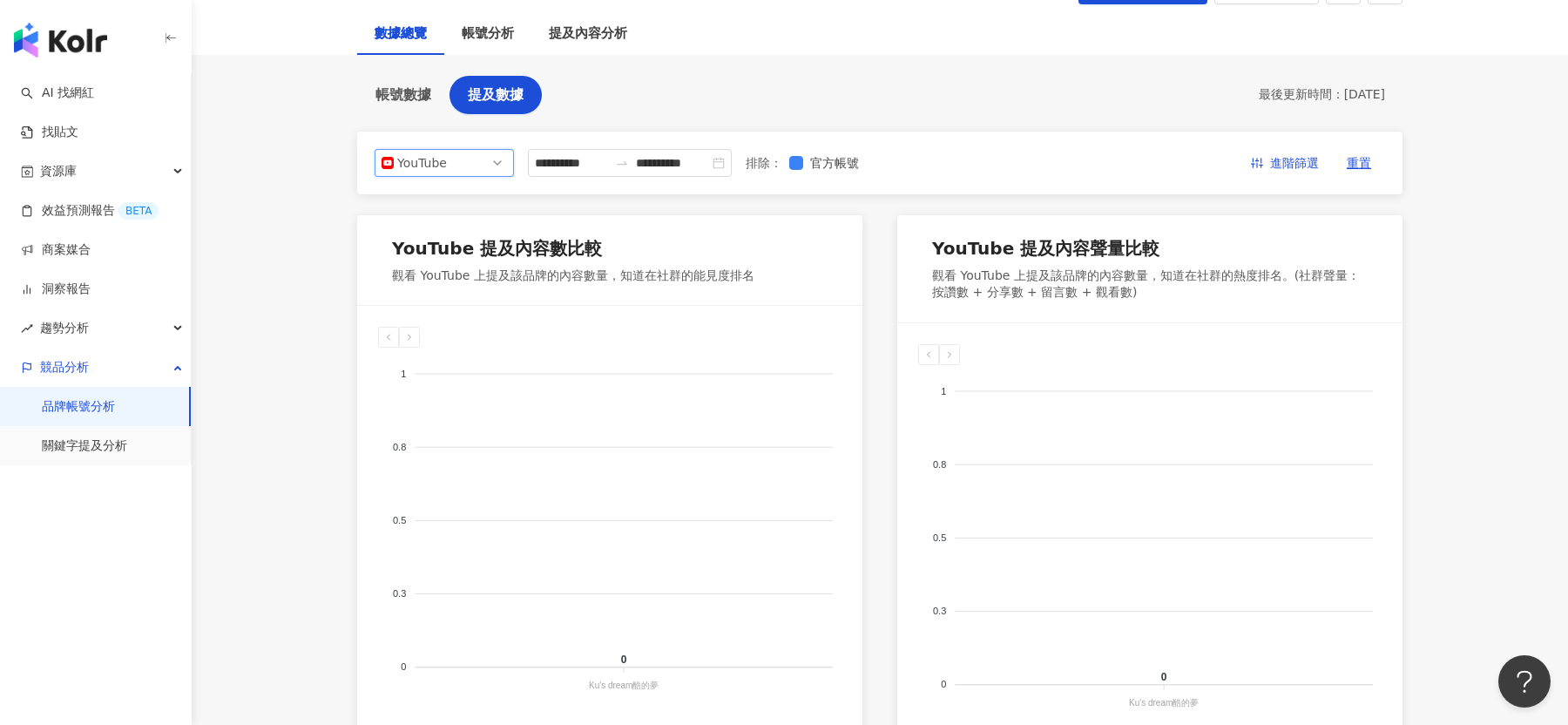
click at [900, 492] on div "1 1 0.8 0.8 0.5 0.5 0.3 0.3 0 0 0 Ku's dream酷的[PERSON_NAME] dream酷的[PERSON_NAME…" at bounding box center [1150, 535] width 506 height 425
click at [475, 159] on span "YouTube" at bounding box center [444, 163] width 125 height 26
click at [457, 229] on div "Facebook" at bounding box center [432, 233] width 57 height 19
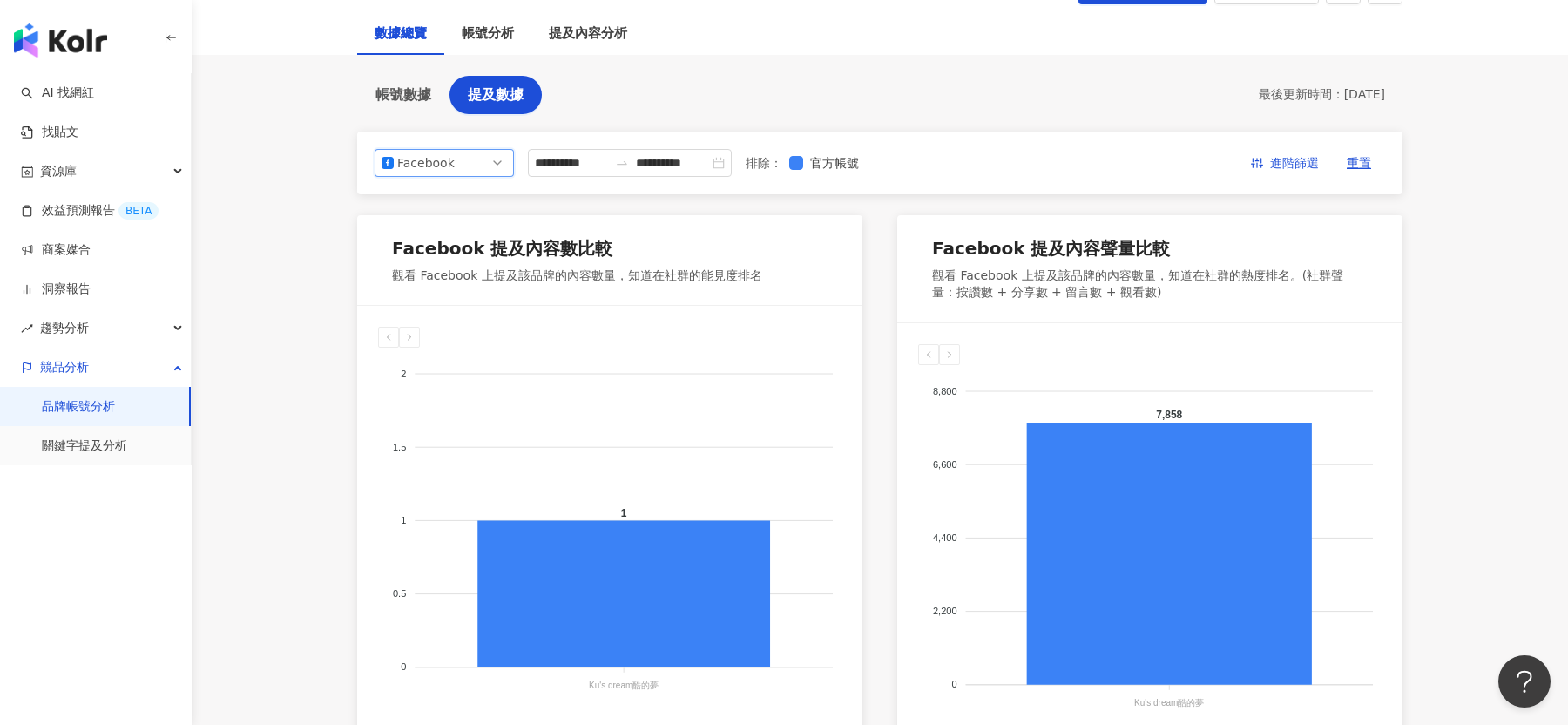
click at [425, 167] on div "Facebook" at bounding box center [426, 163] width 57 height 26
click at [454, 196] on div "Instagram" at bounding box center [432, 203] width 57 height 19
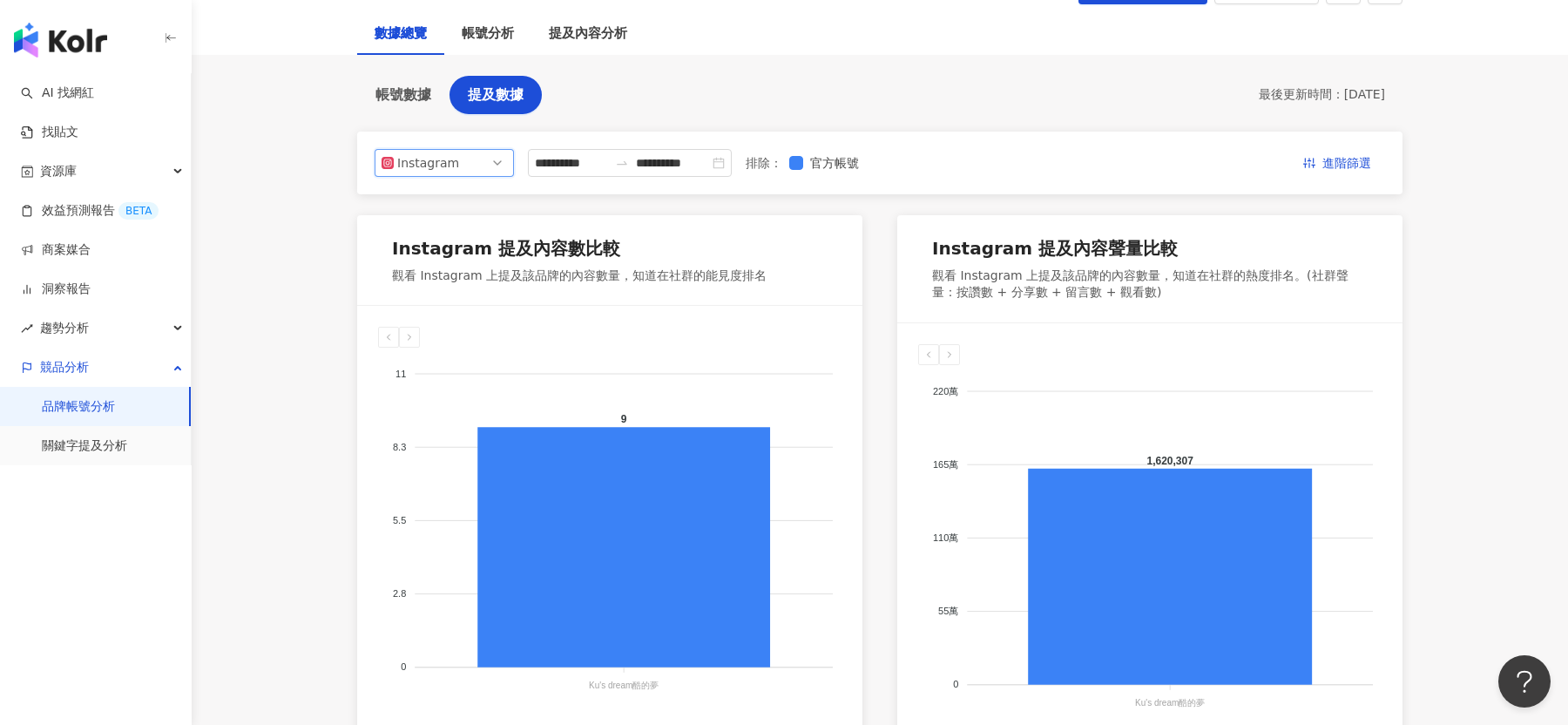
click at [884, 519] on div "Instagram 提及內容數比較 觀看 Instagram 上提及該品牌的內容數量，知道在社群的能見度排名 11 11 8.3 8.3 5.5 5.5 2.…" at bounding box center [880, 480] width 1046 height 532
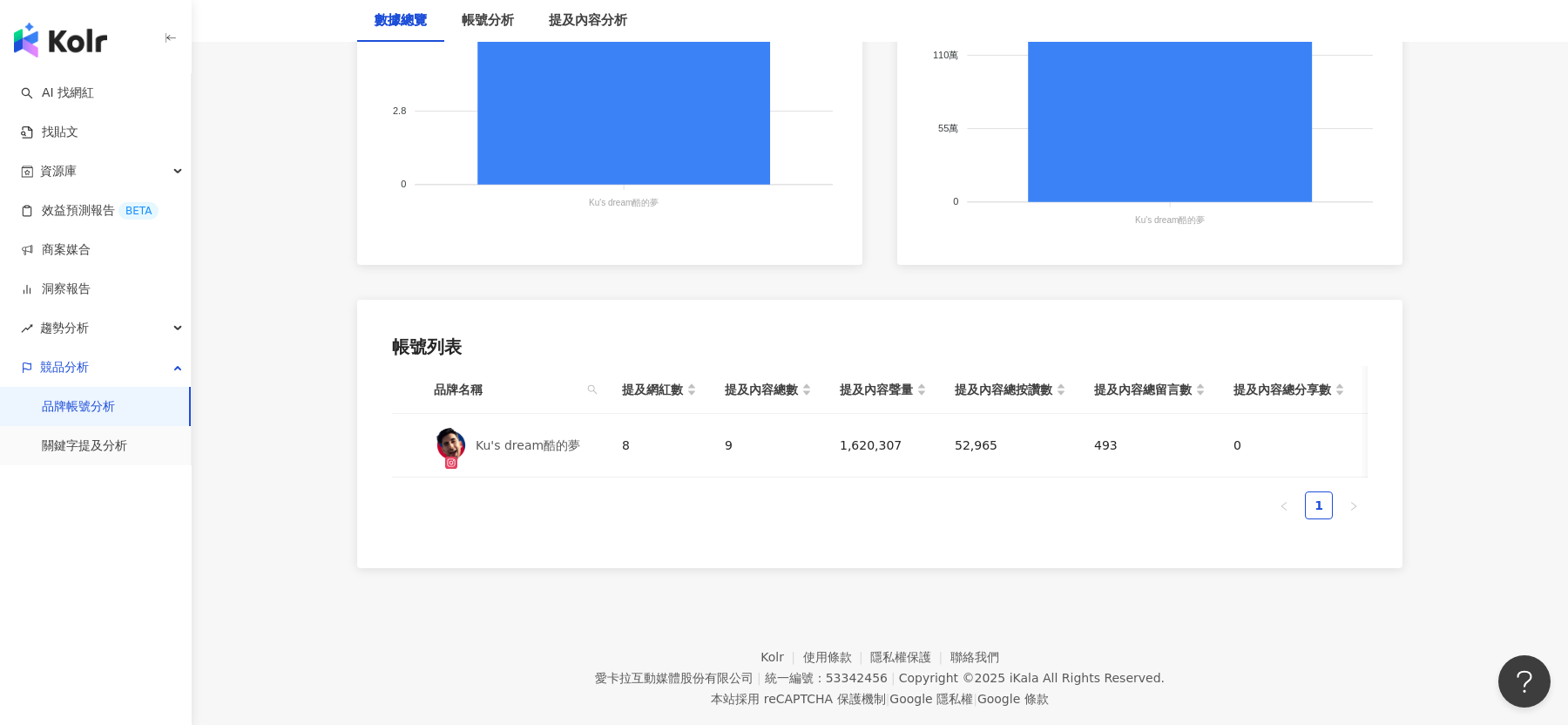
scroll to position [658, 0]
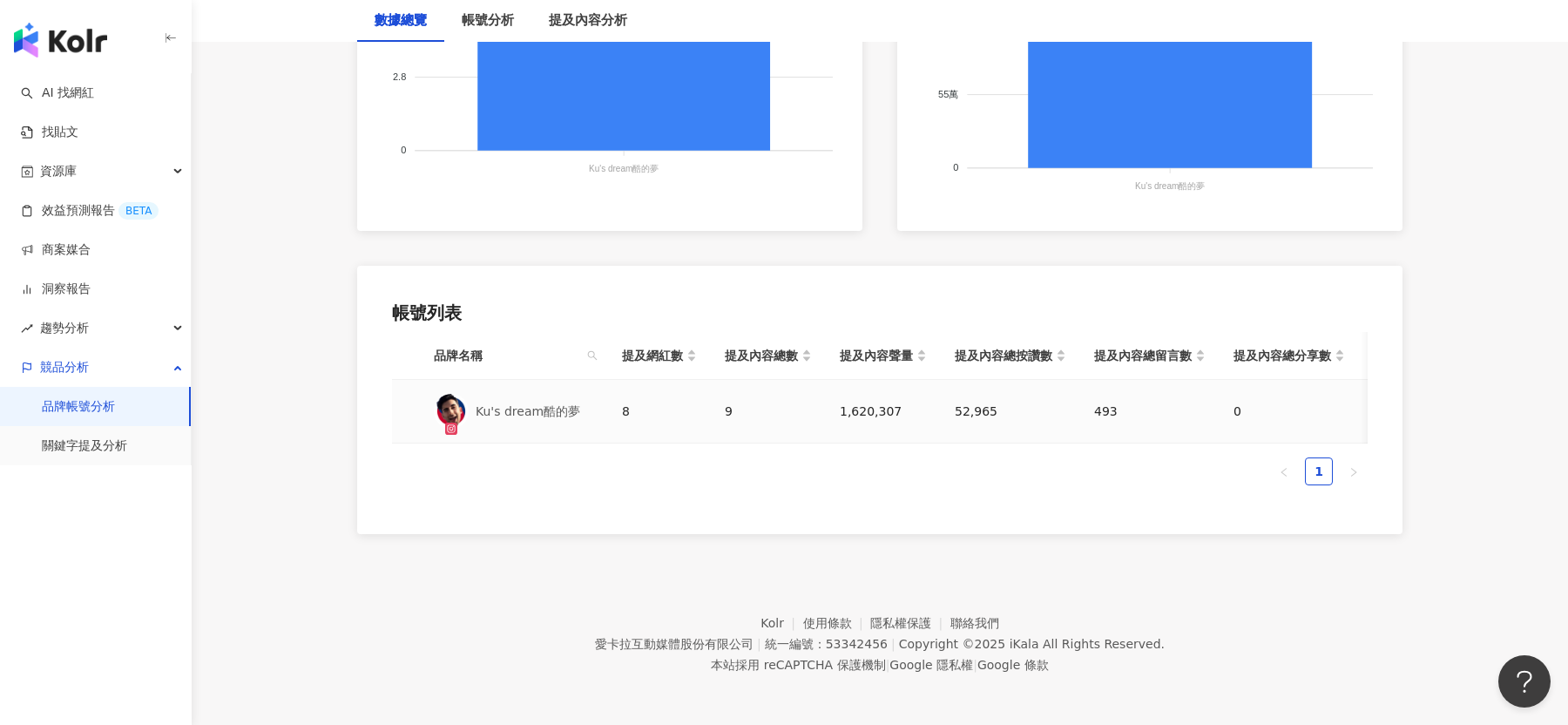
click at [845, 402] on div "1,620,307" at bounding box center [883, 411] width 87 height 19
click at [530, 396] on div "Ku's dream酷的夢" at bounding box center [528, 411] width 105 height 35
click at [1330, 462] on link "1" at bounding box center [1319, 471] width 26 height 26
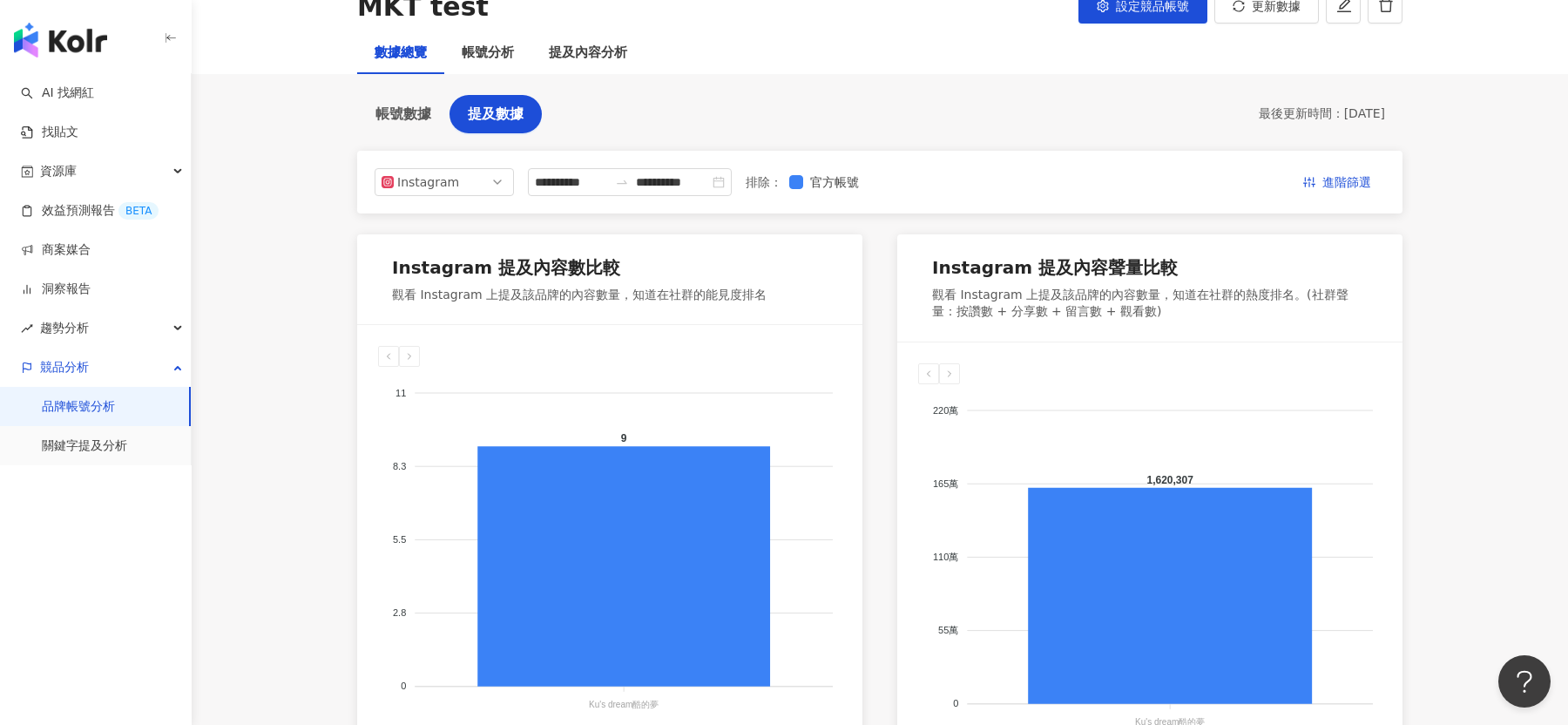
scroll to position [116, 0]
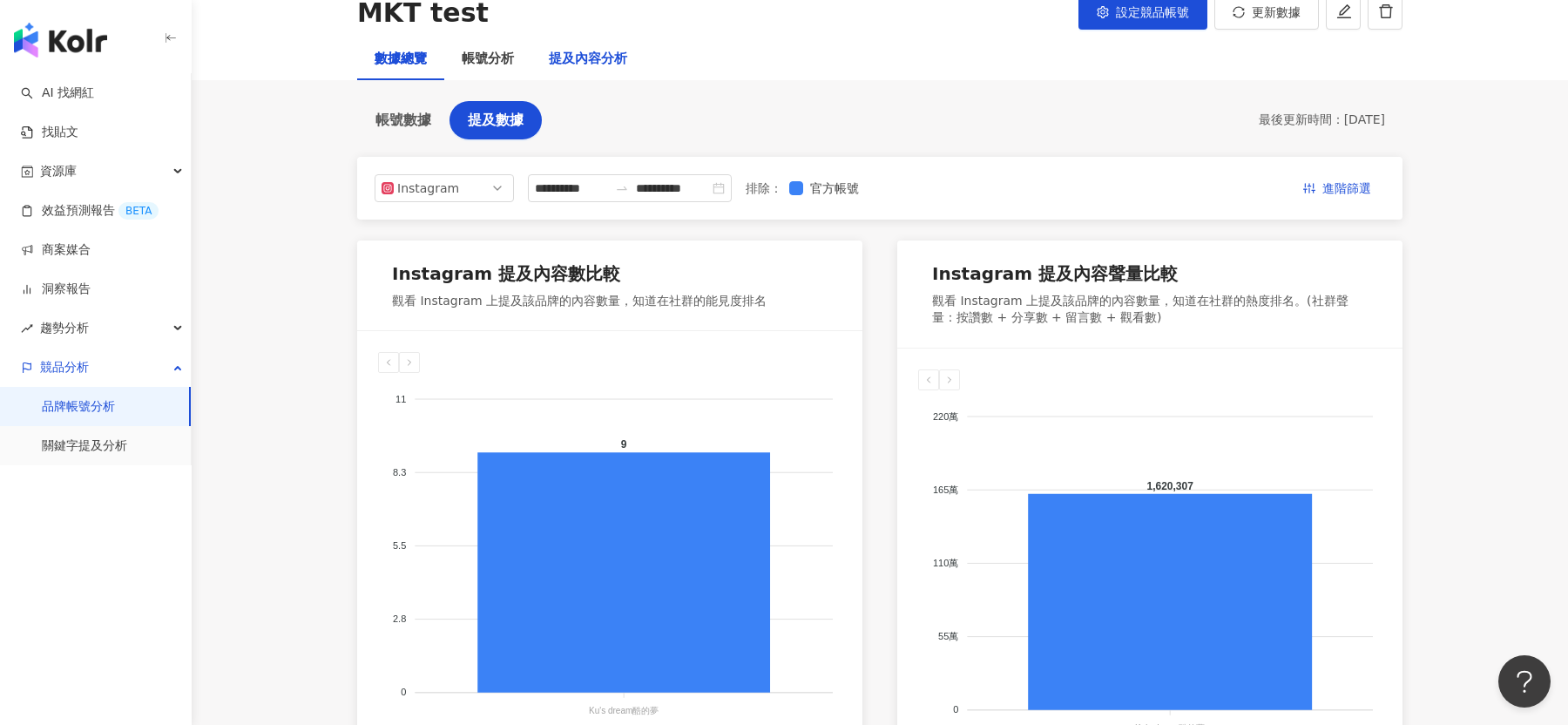
click at [566, 59] on div "提及內容分析" at bounding box center [588, 60] width 78 height 21
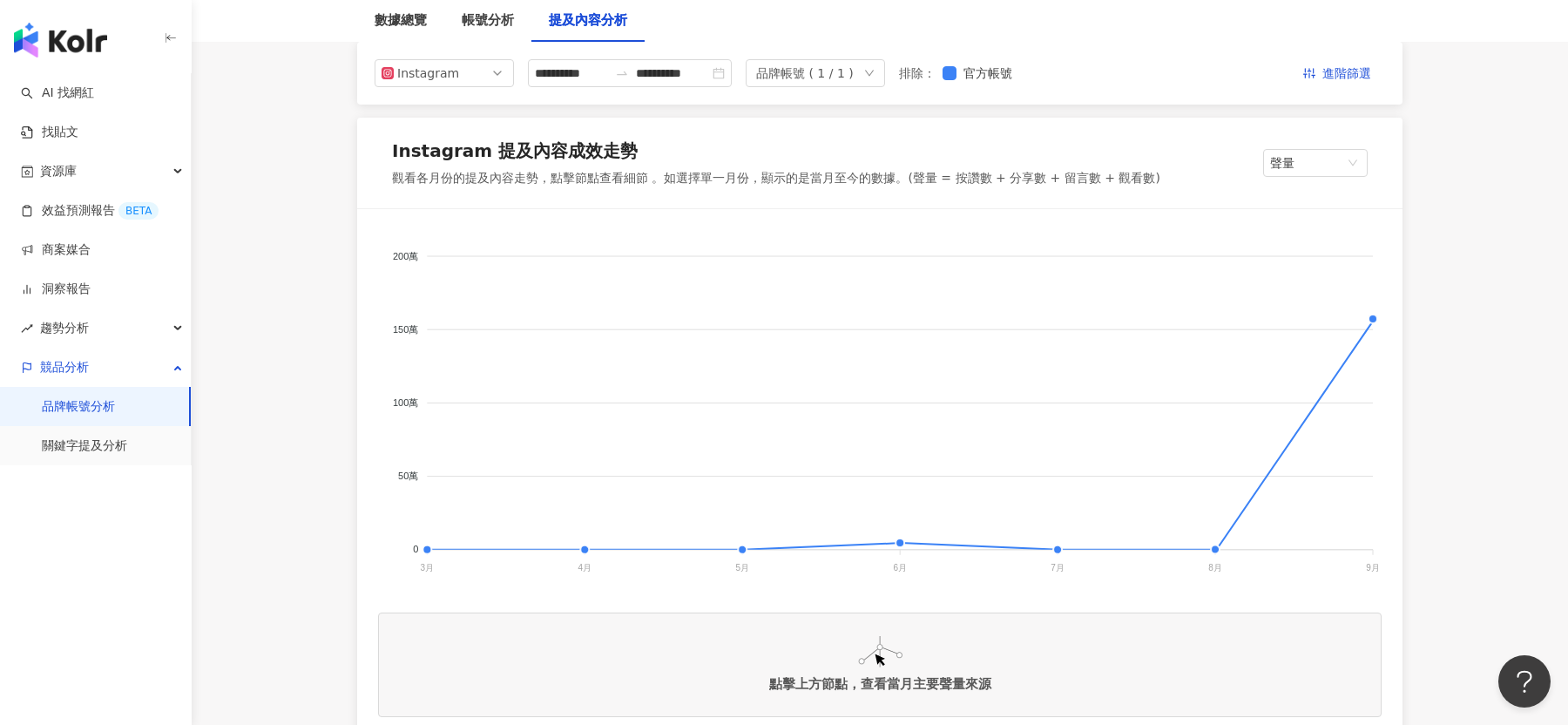
scroll to position [272, 0]
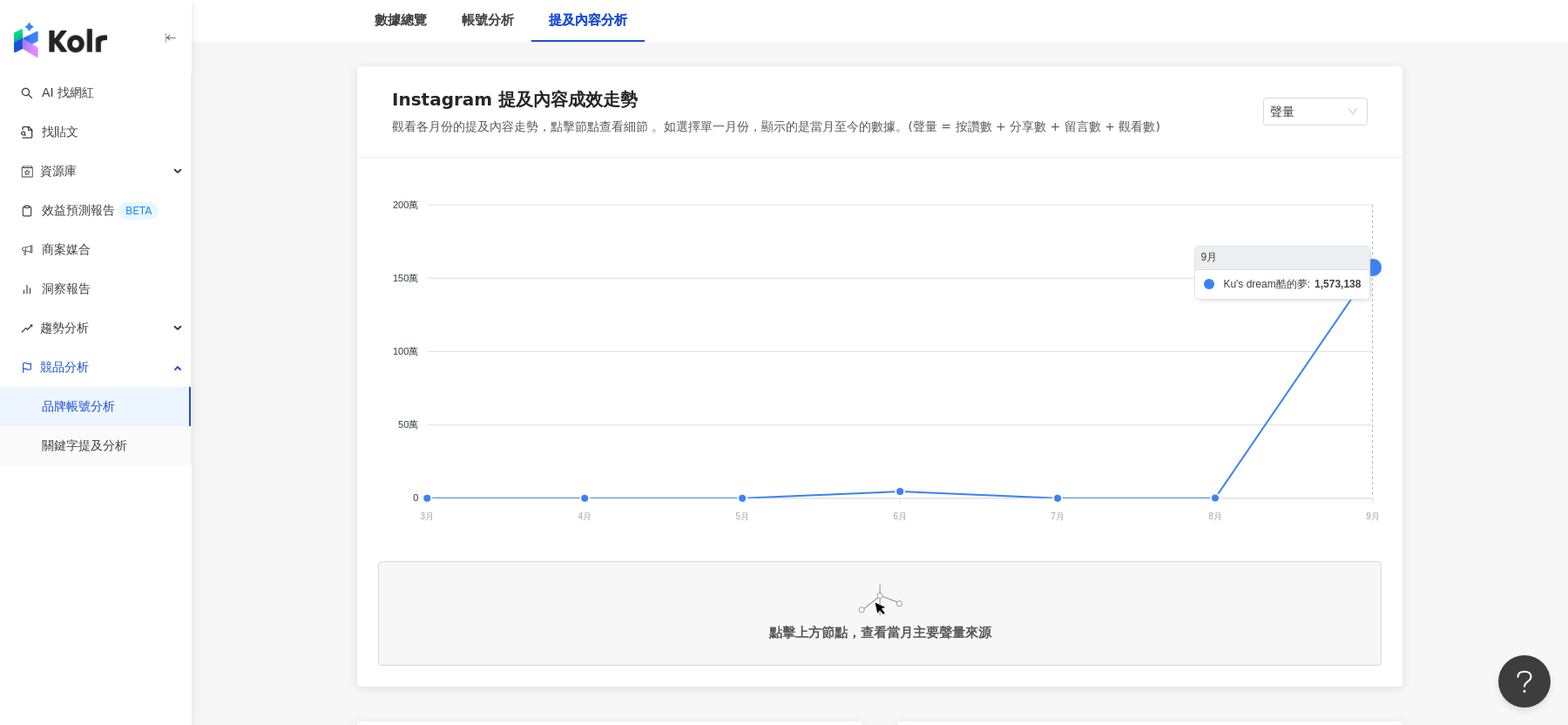
click at [1301, 427] on foreignobject at bounding box center [880, 352] width 1004 height 349
